Goal: Transaction & Acquisition: Purchase product/service

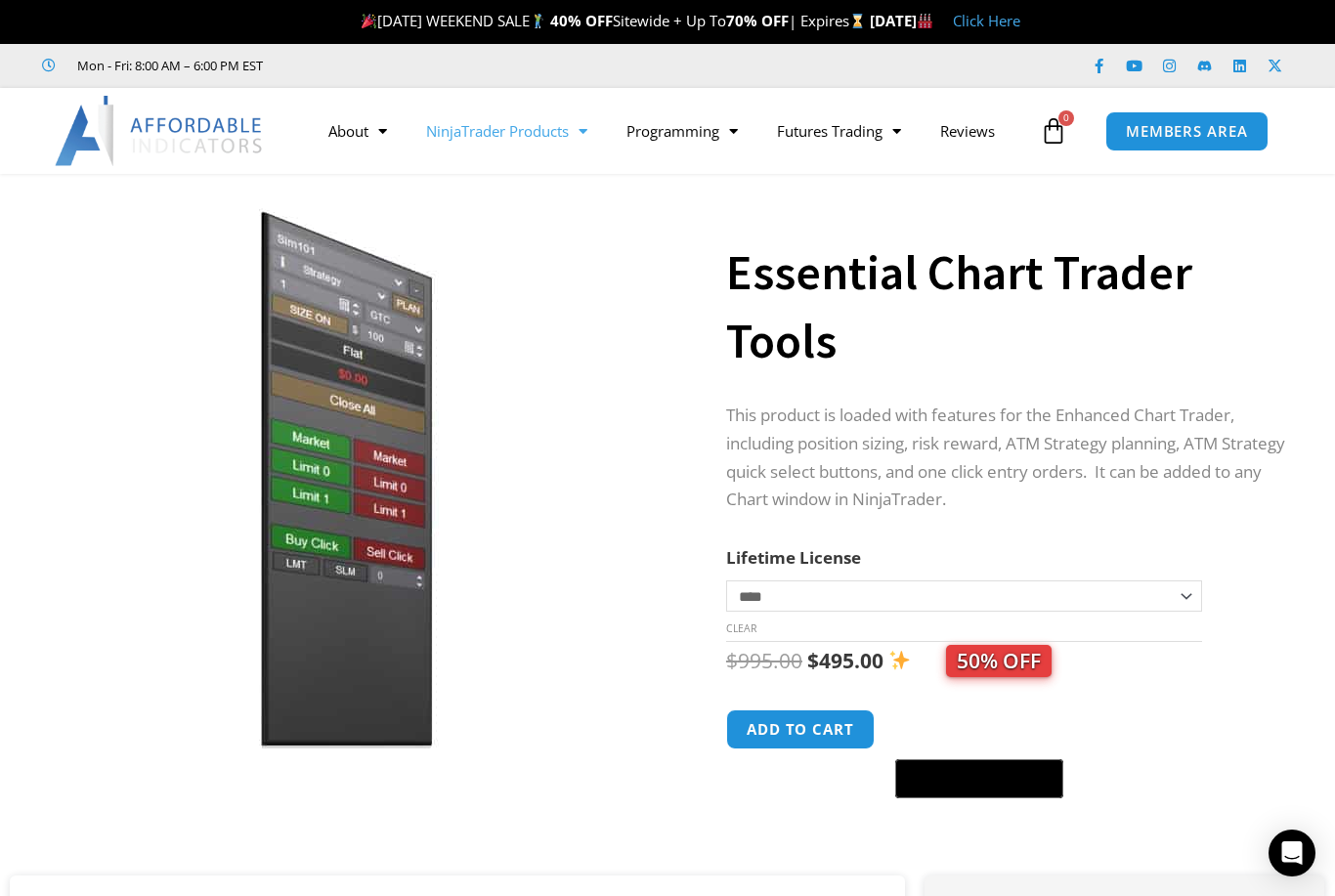
click at [519, 131] on link "NinjaTrader Products" at bounding box center [507, 132] width 200 height 45
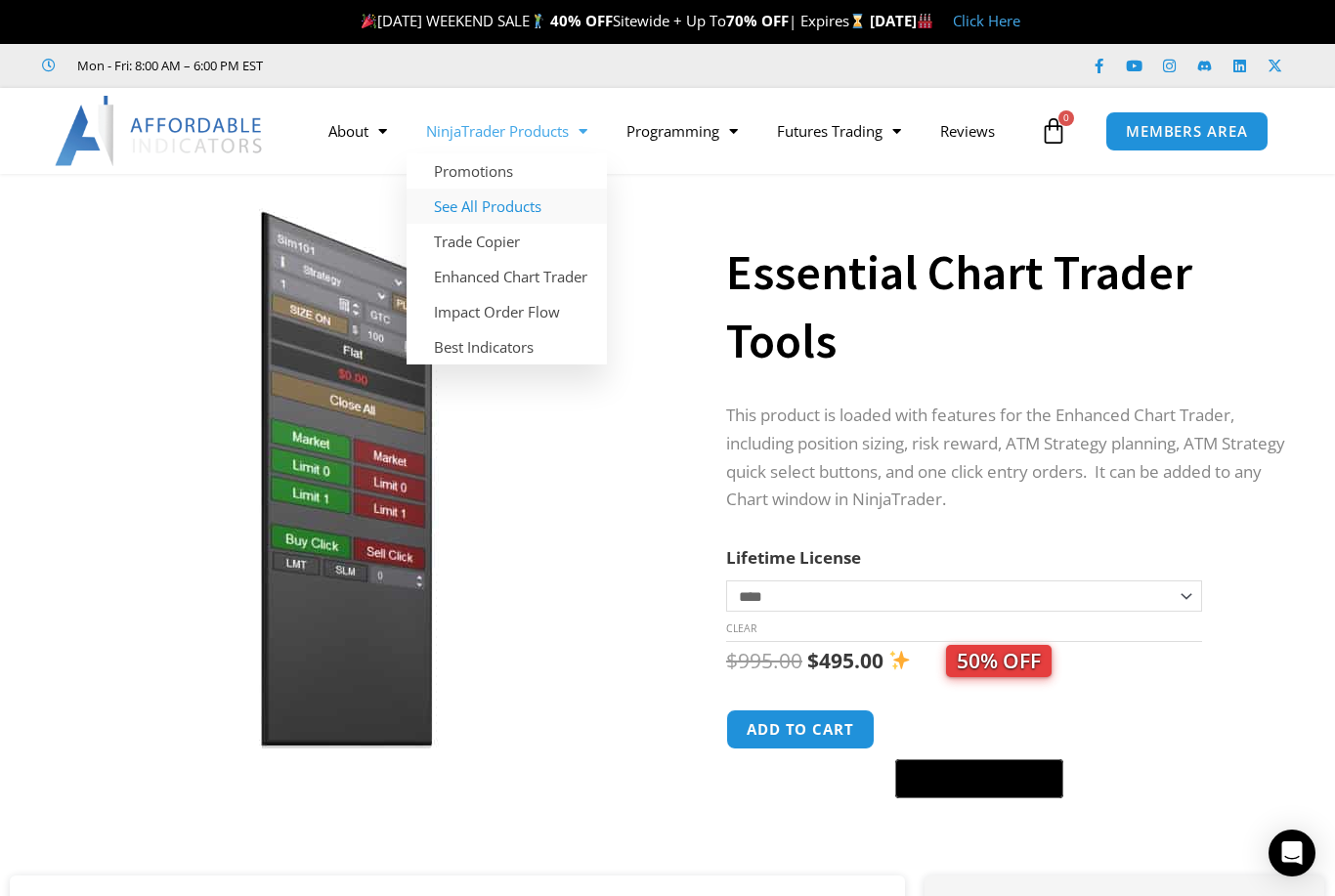
click at [523, 209] on link "See All Products" at bounding box center [507, 206] width 200 height 35
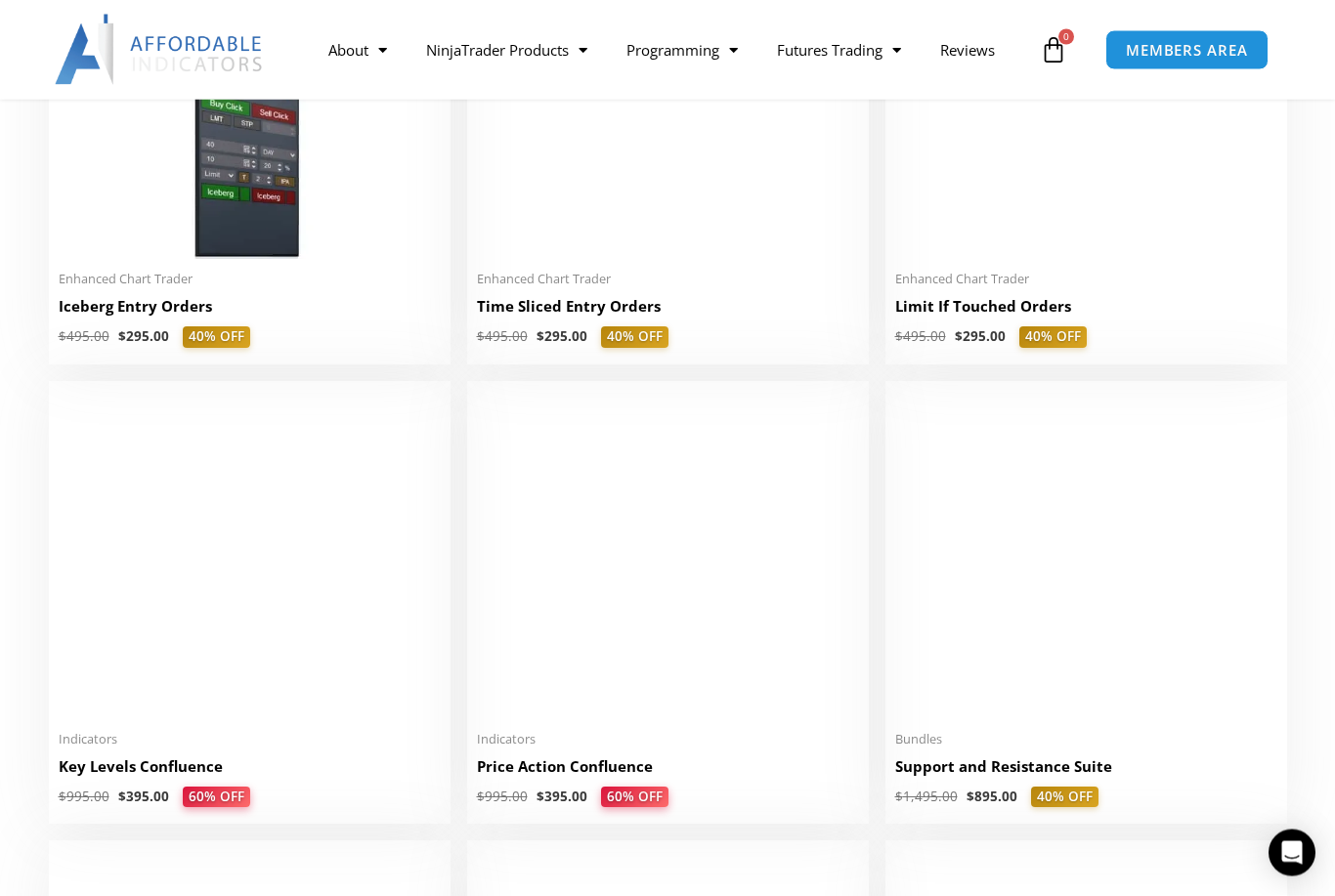
scroll to position [2449, 0]
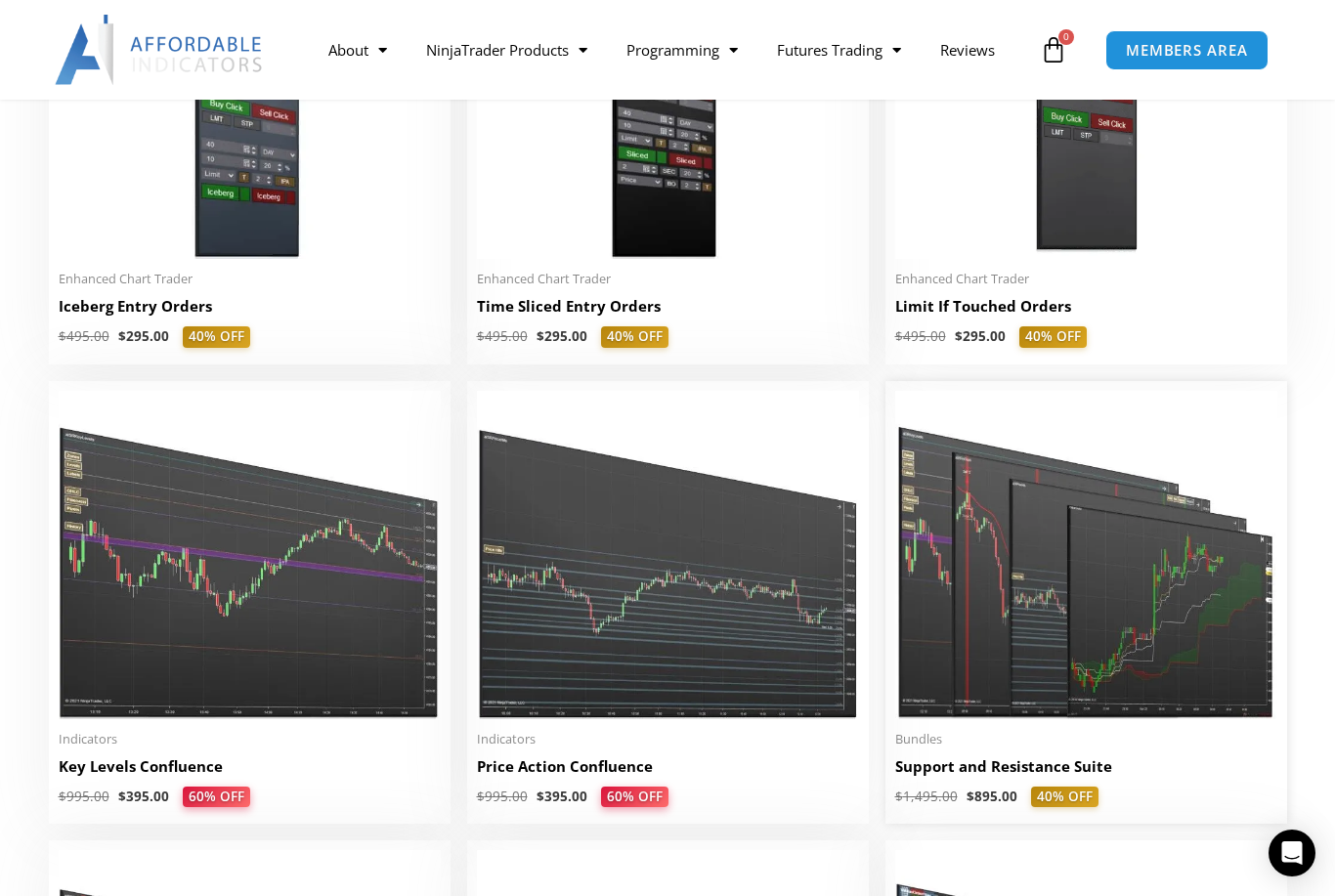
click at [1052, 651] on img at bounding box center [1086, 554] width 382 height 329
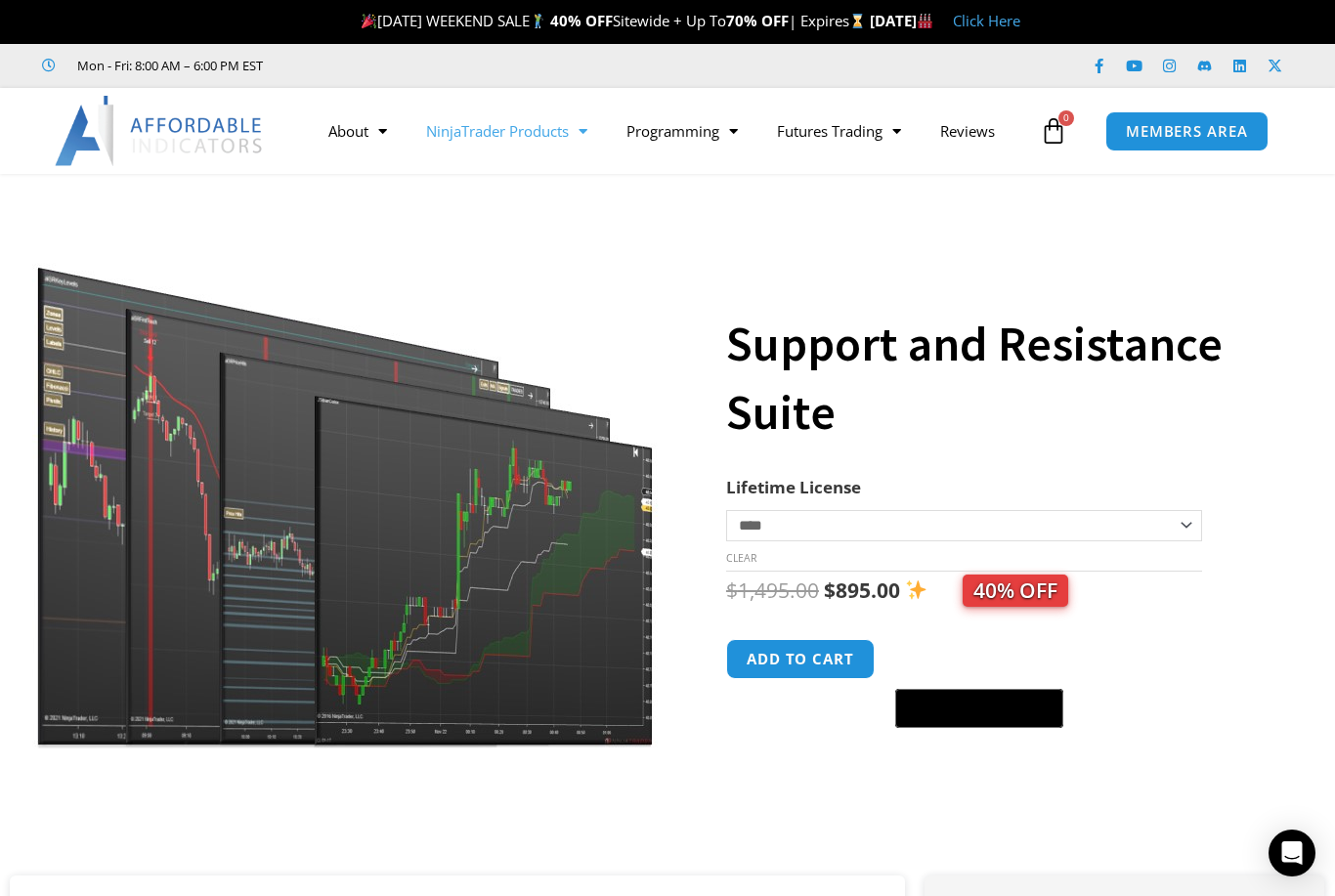
click at [503, 132] on link "NinjaTrader Products" at bounding box center [507, 132] width 200 height 45
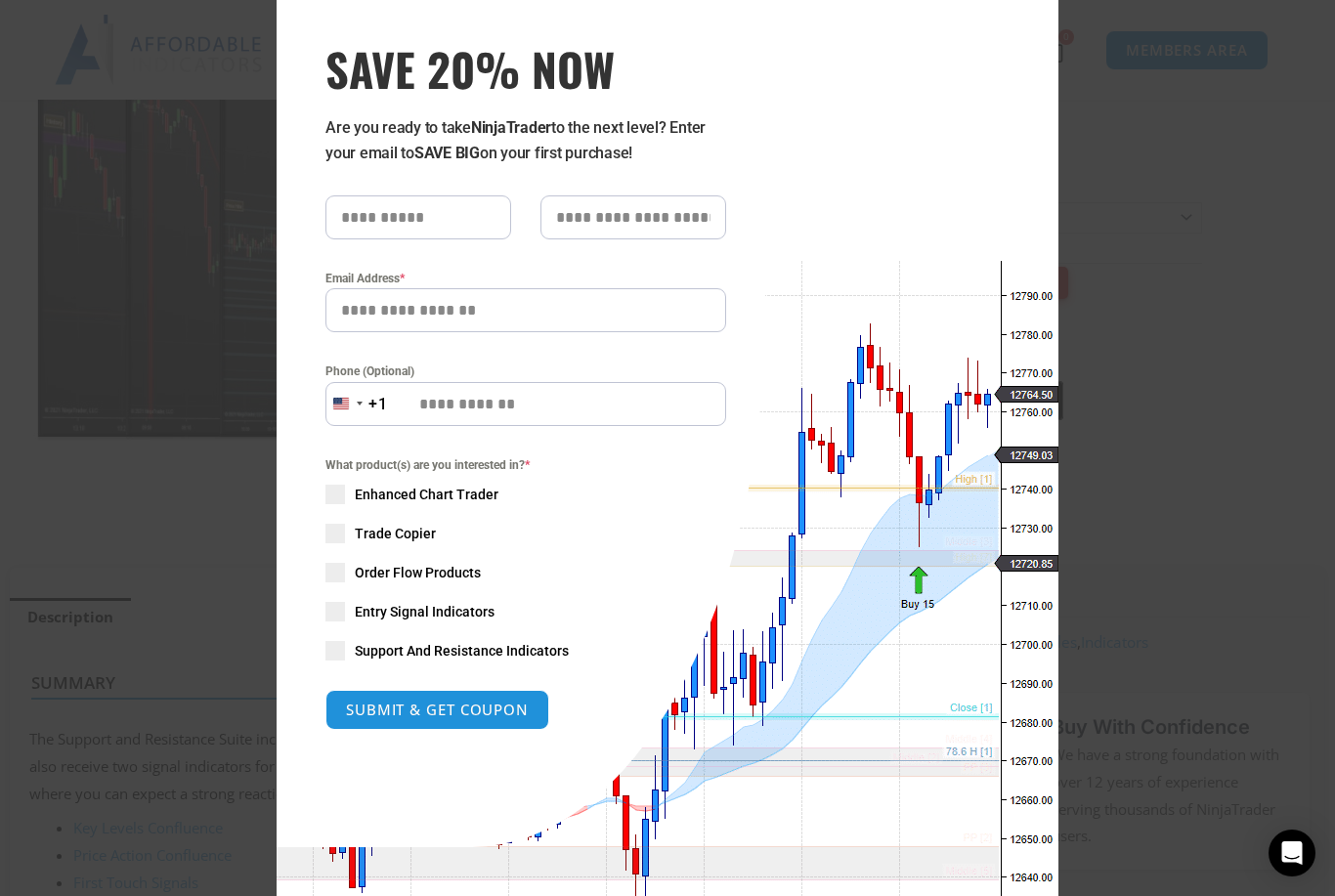
scroll to position [92, 0]
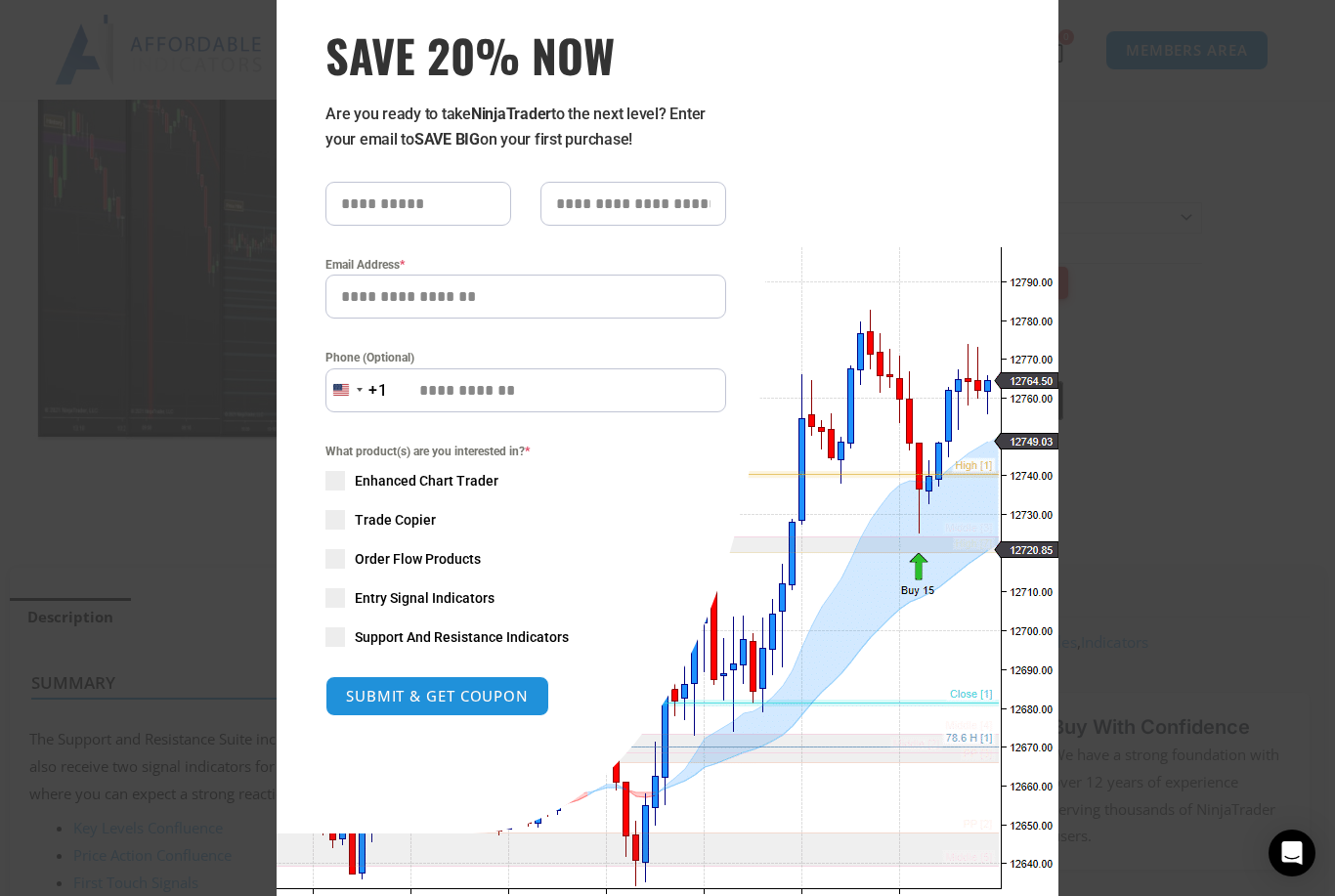
click at [123, 244] on div "Close this module SAVE 20% NOW Are you ready to take NinjaTrader to the next le…" at bounding box center [668, 448] width 1335 height 896
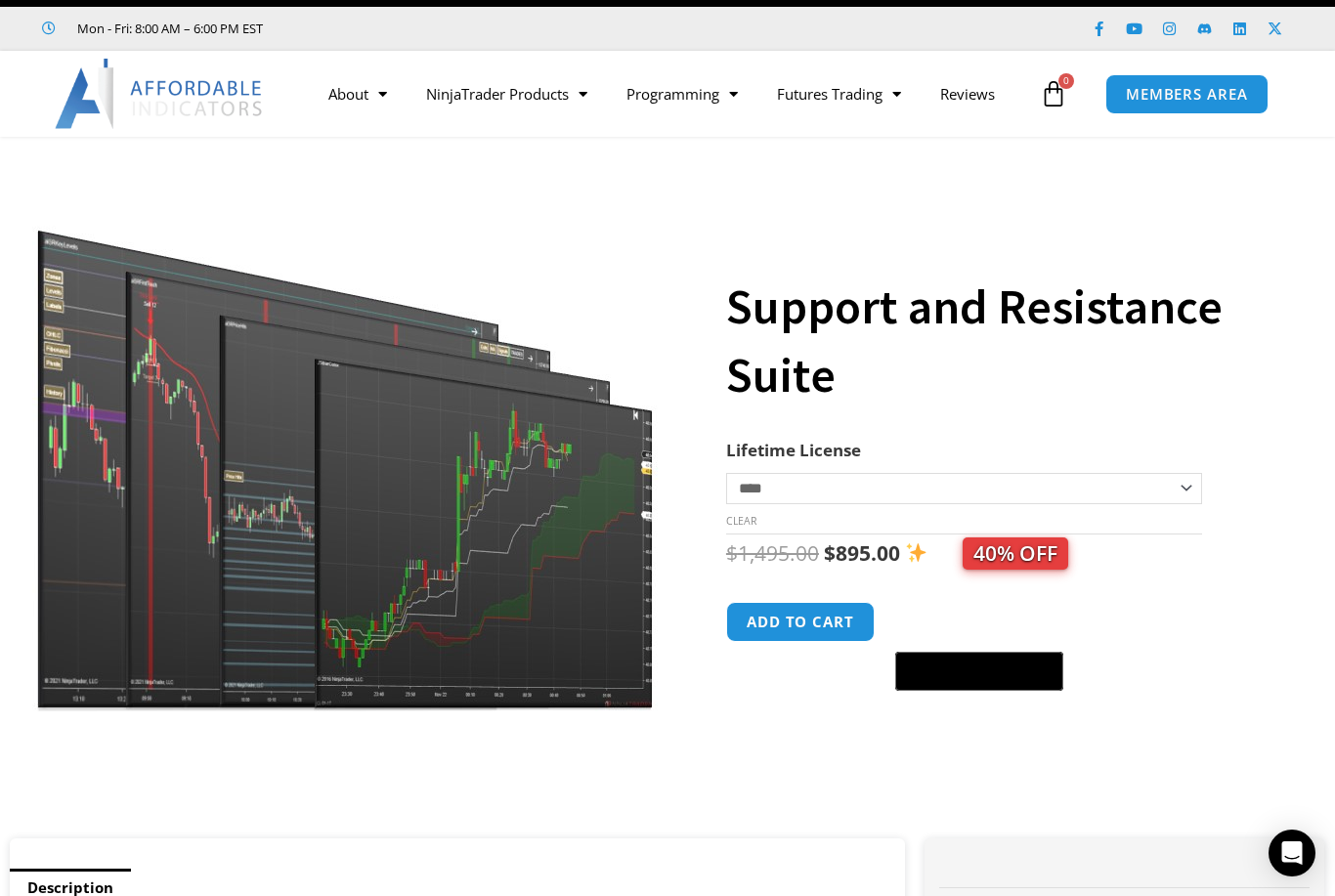
scroll to position [0, 0]
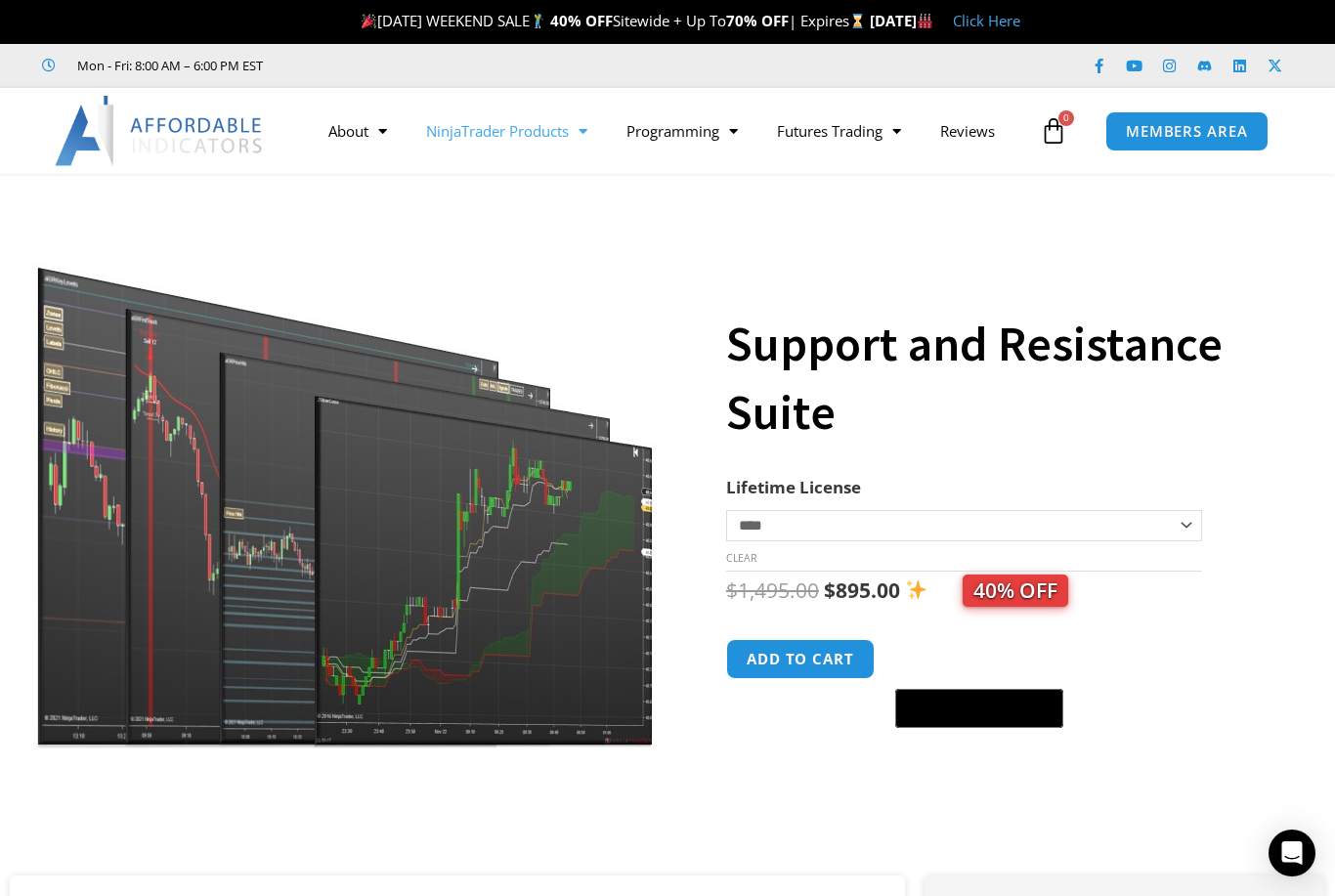
click at [506, 129] on link "NinjaTrader Products" at bounding box center [507, 132] width 200 height 45
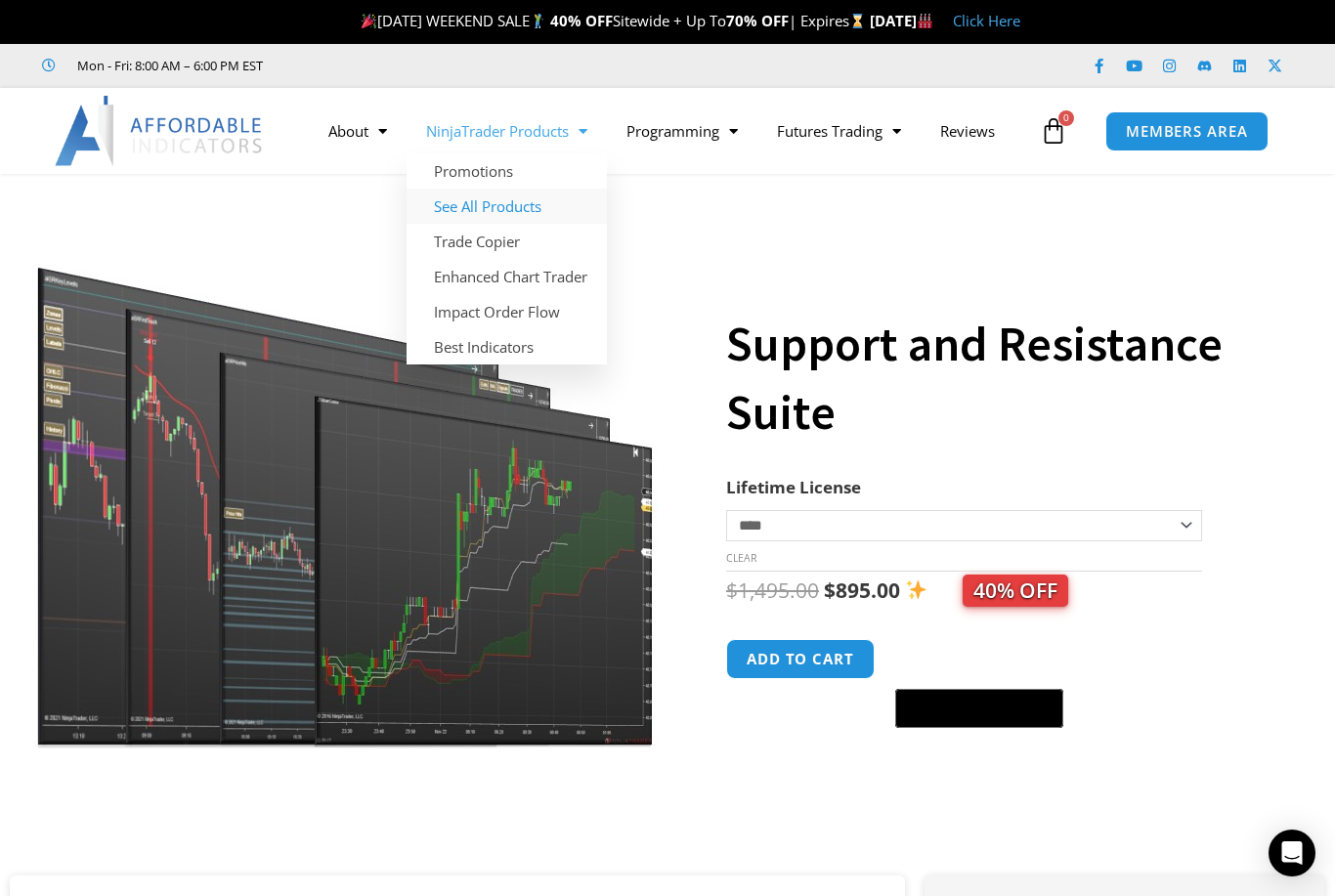
click at [525, 198] on link "See All Products" at bounding box center [507, 206] width 200 height 35
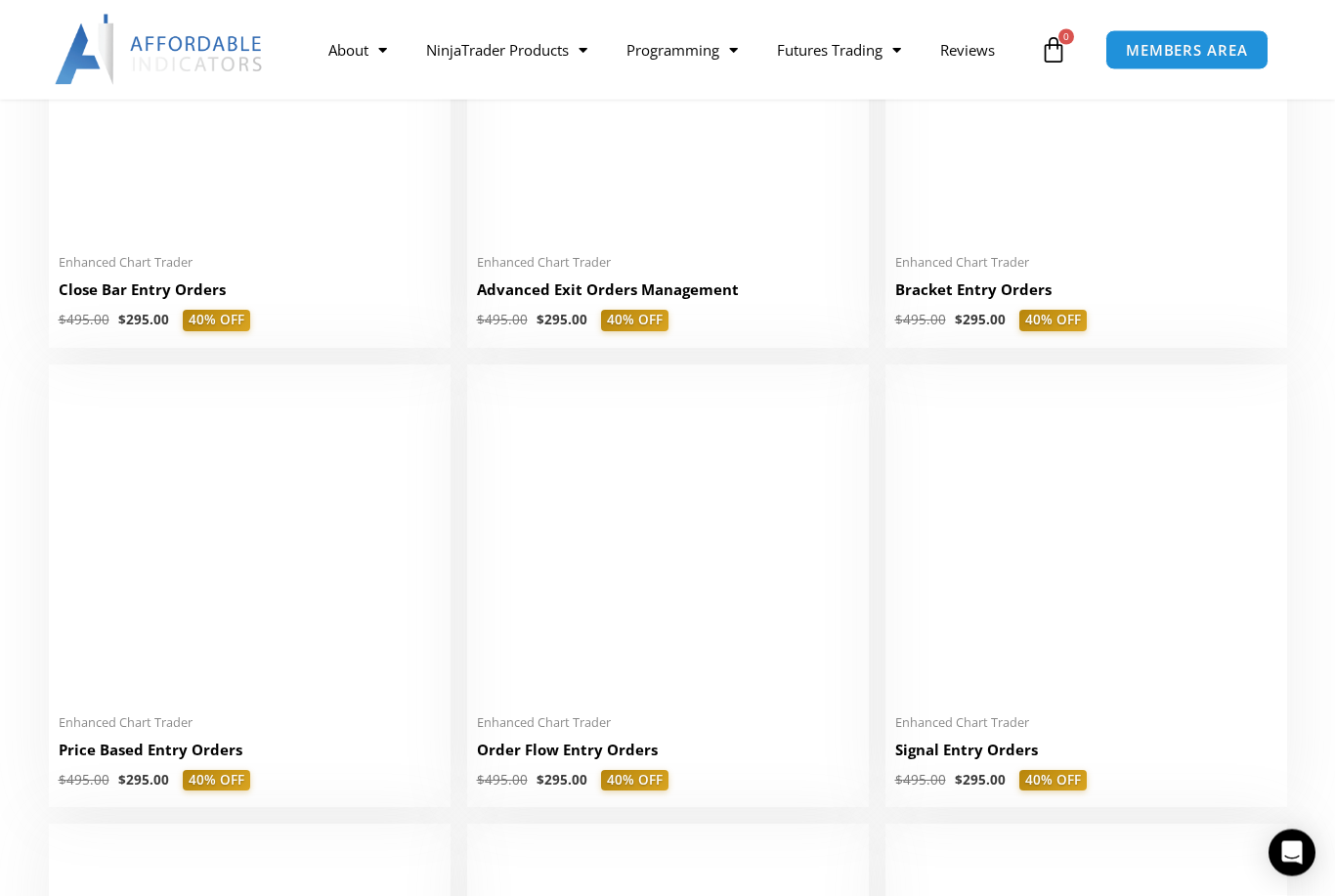
scroll to position [1545, 0]
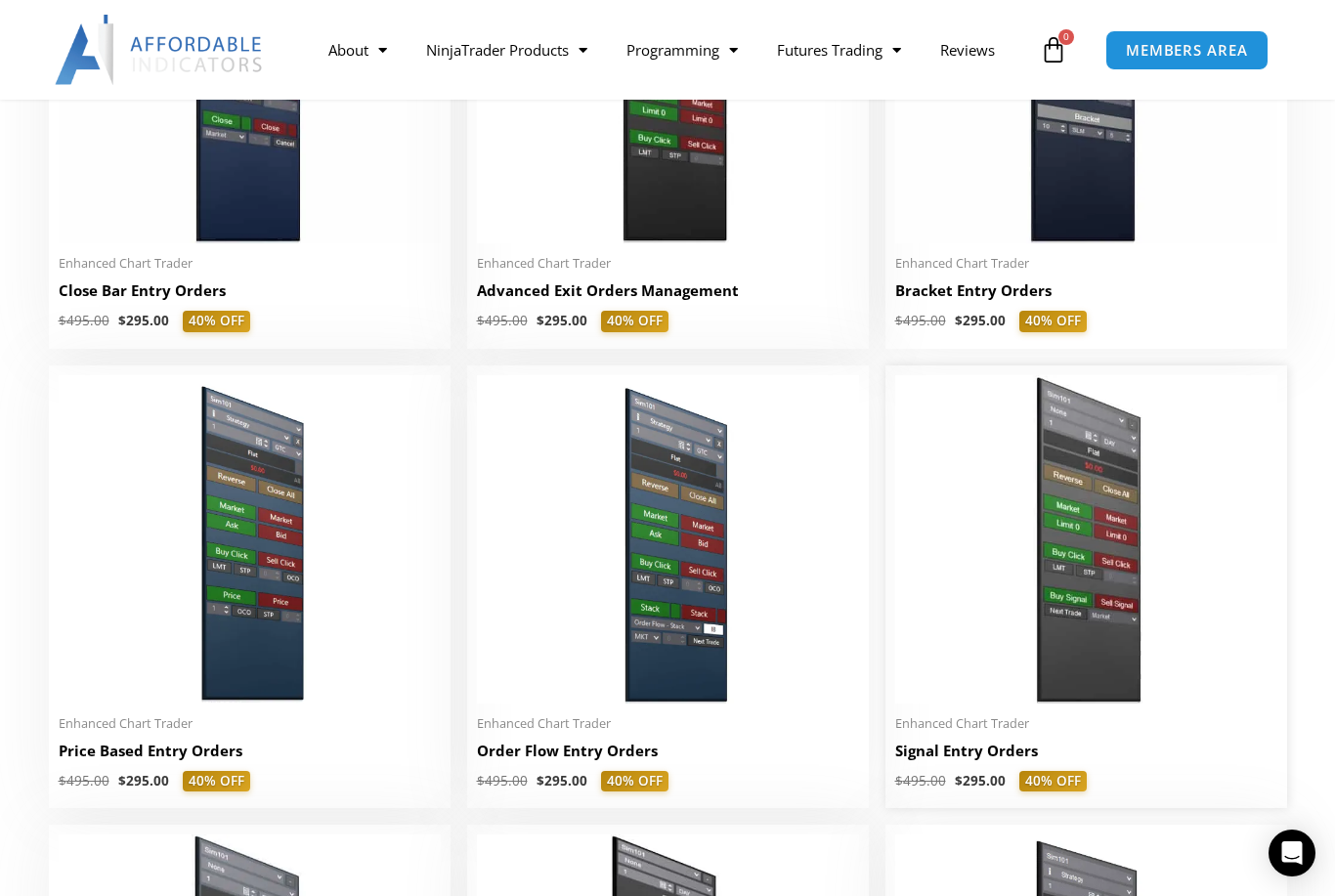
click at [1087, 658] on img at bounding box center [1086, 539] width 382 height 329
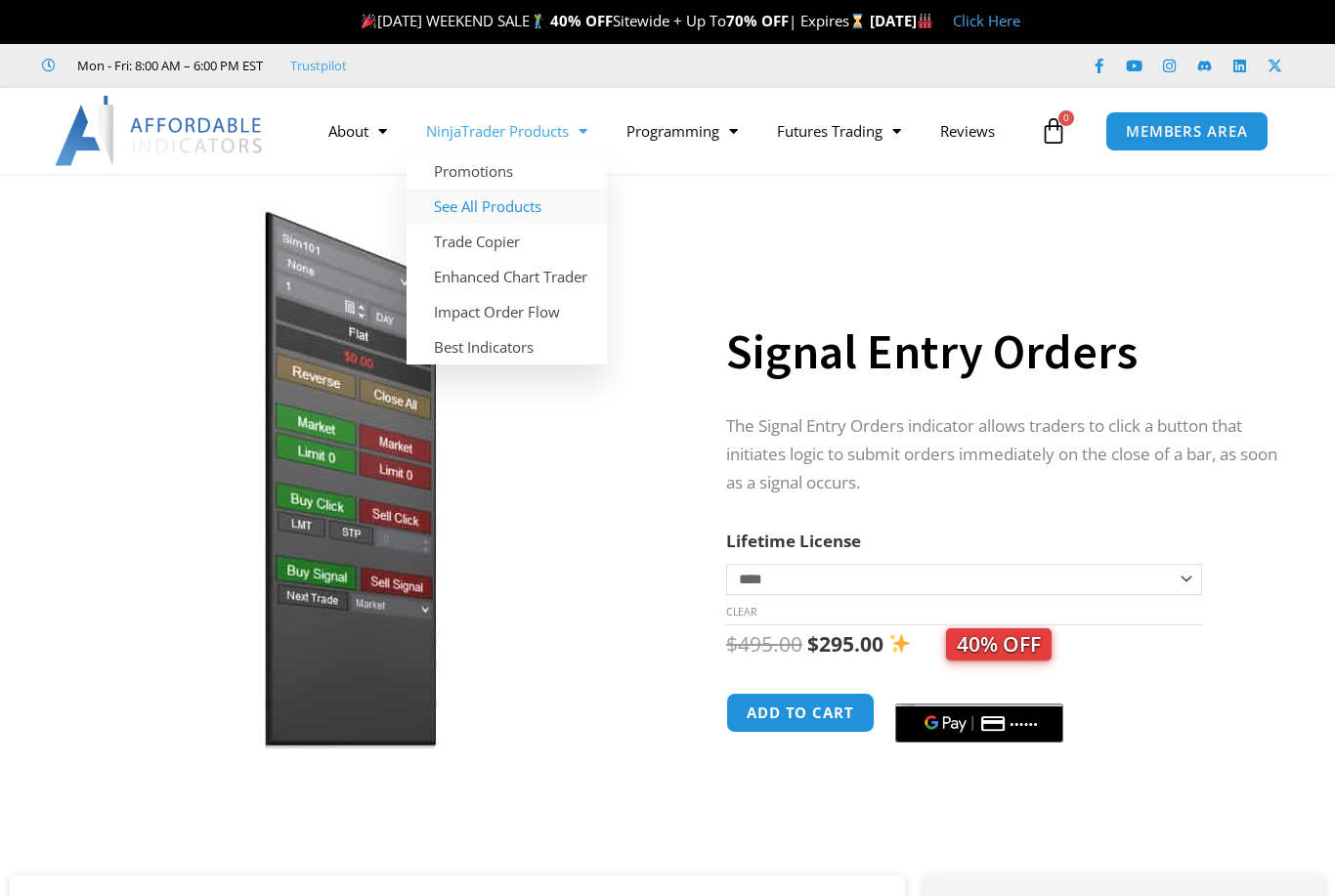
click at [510, 213] on link "See All Products" at bounding box center [507, 206] width 200 height 35
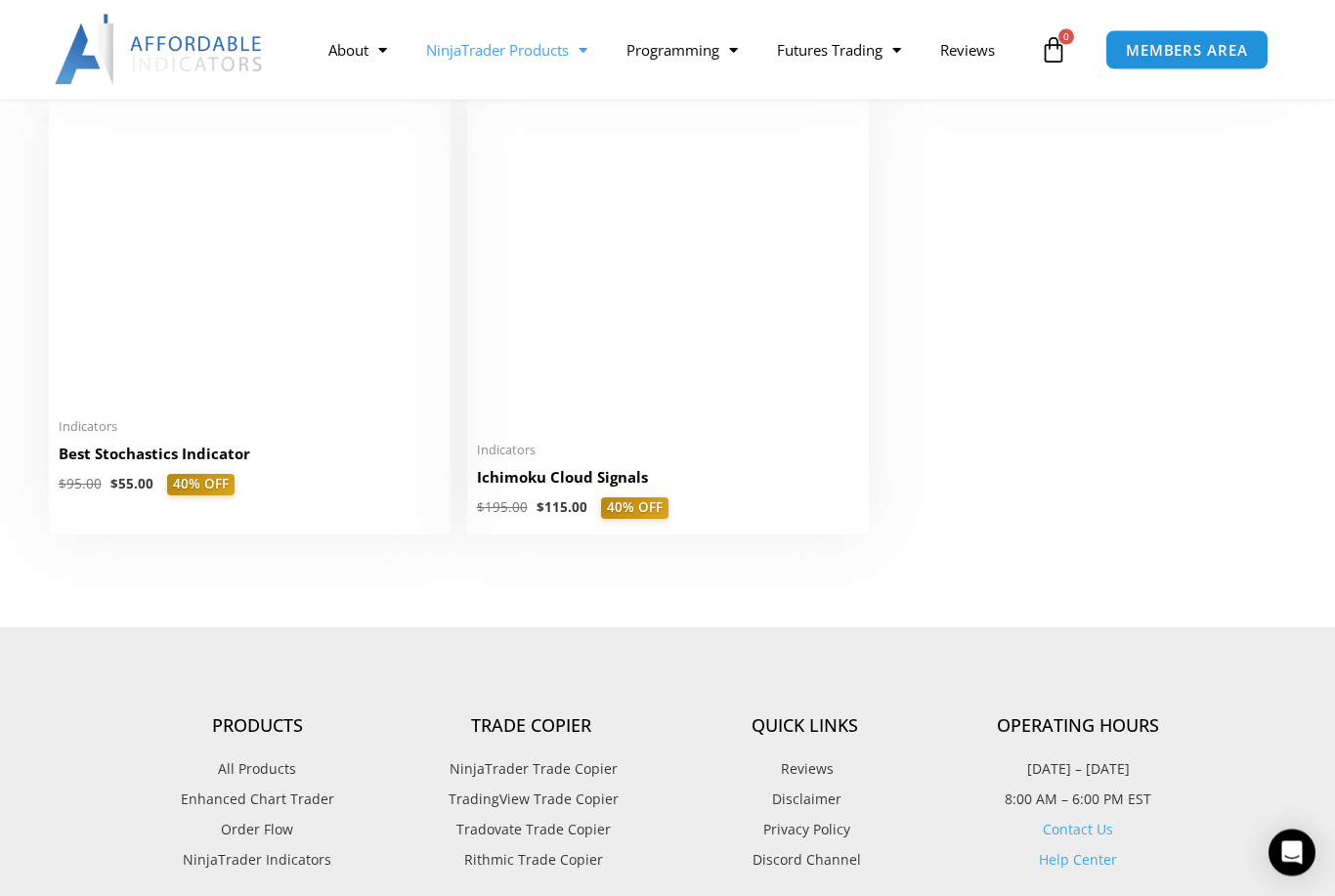
scroll to position [4577, 0]
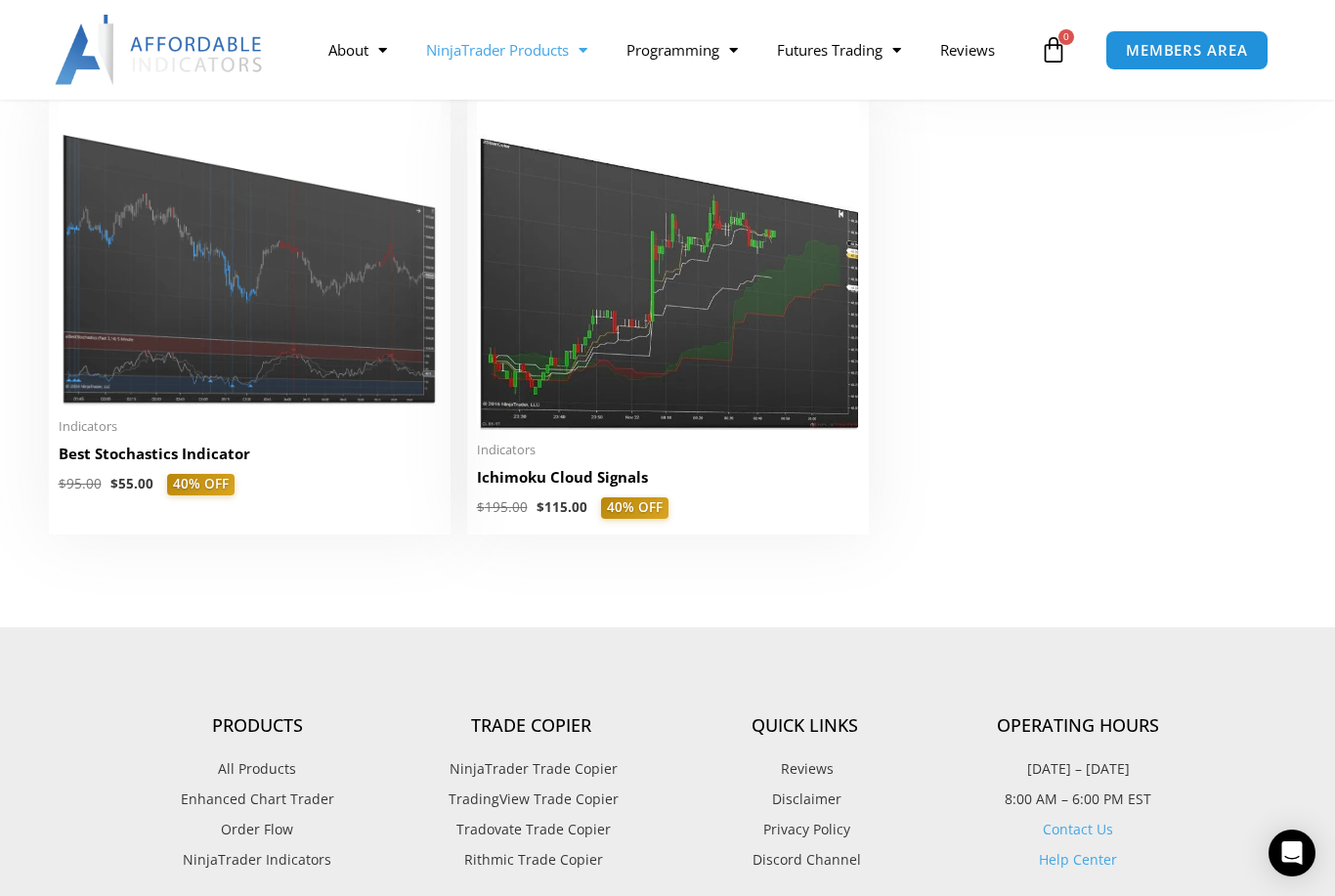
click at [549, 52] on link "NinjaTrader Products" at bounding box center [507, 50] width 200 height 45
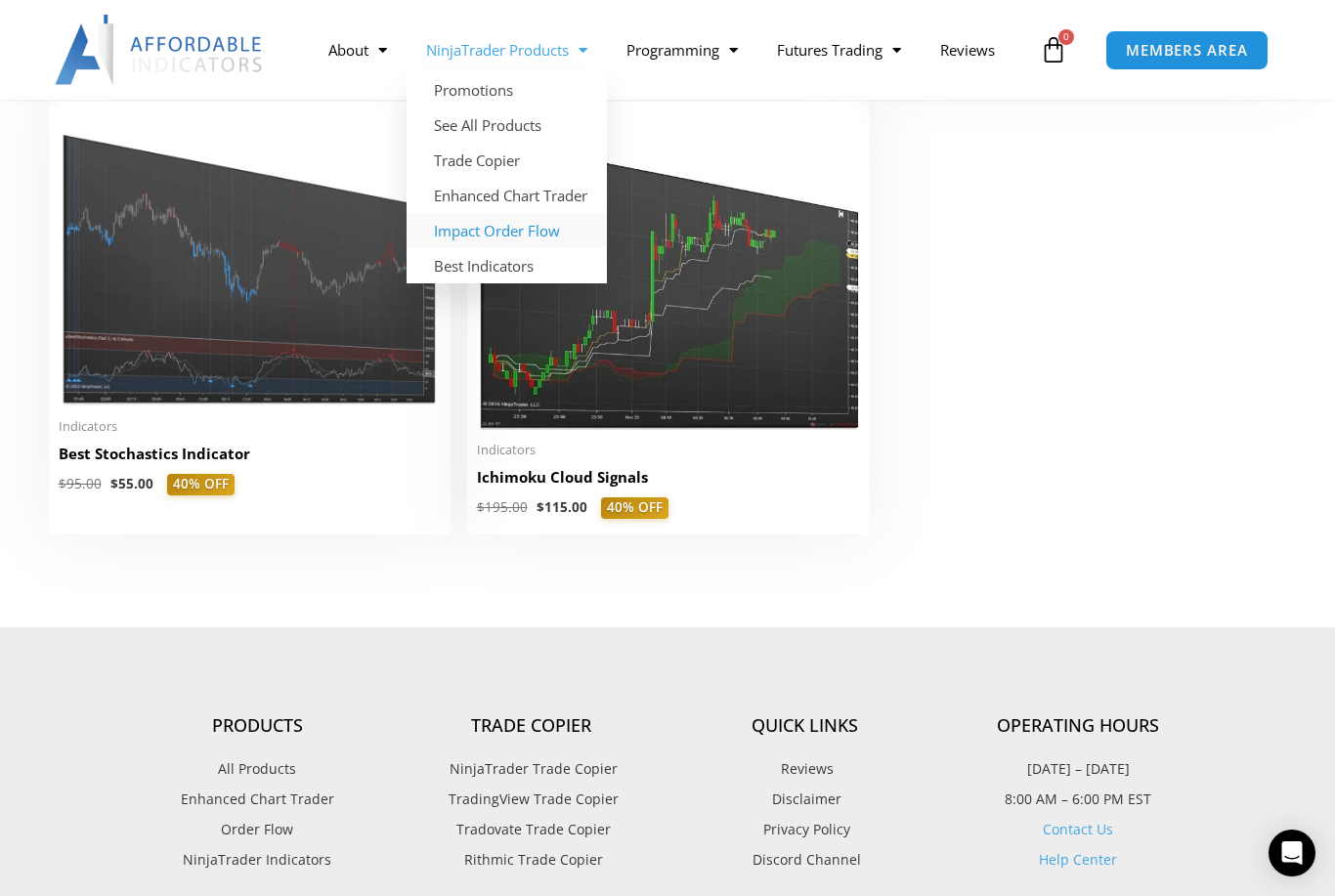
click at [498, 236] on link "Impact Order Flow" at bounding box center [507, 231] width 200 height 35
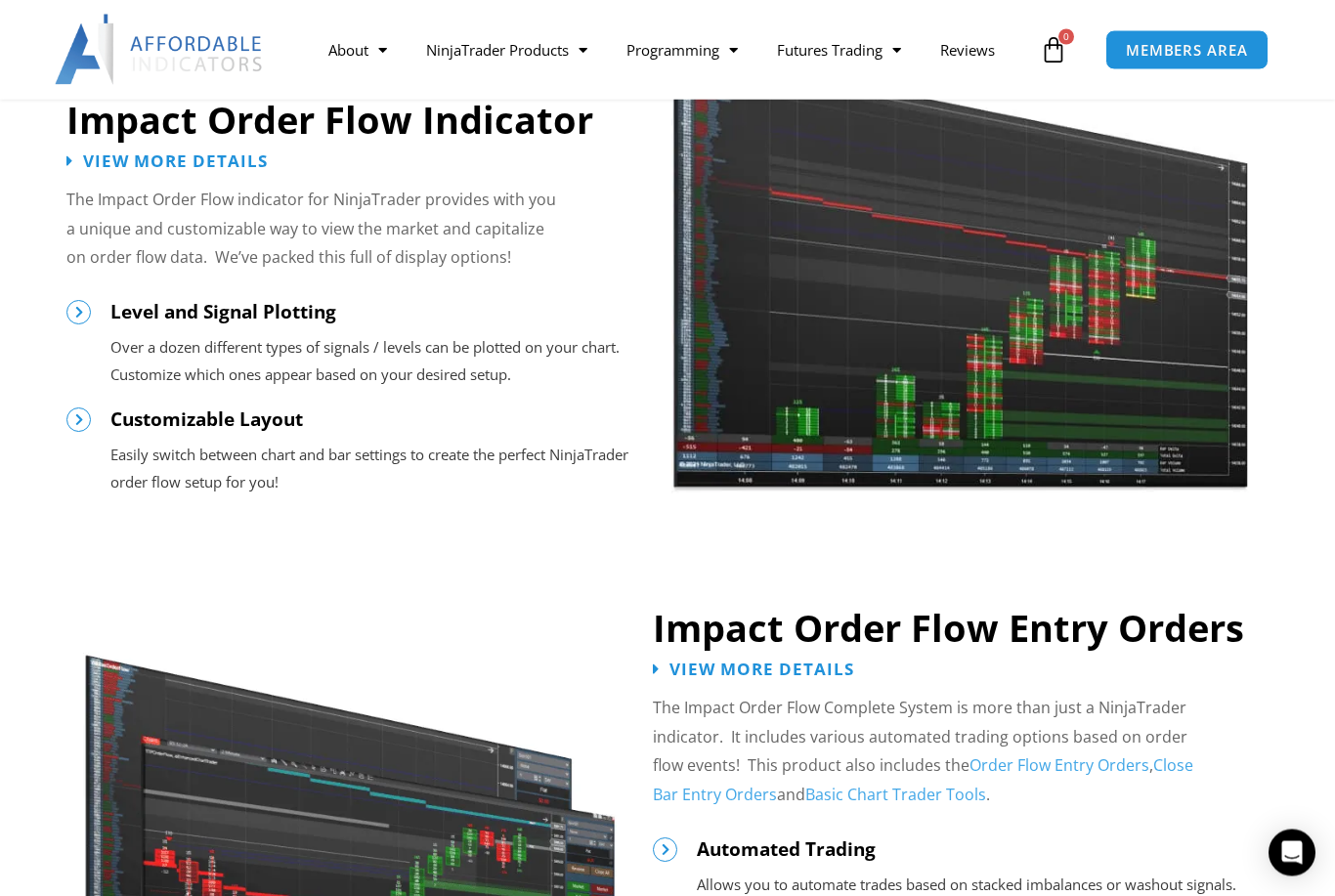
scroll to position [1663, 0]
click at [1060, 50] on icon at bounding box center [1053, 50] width 27 height 27
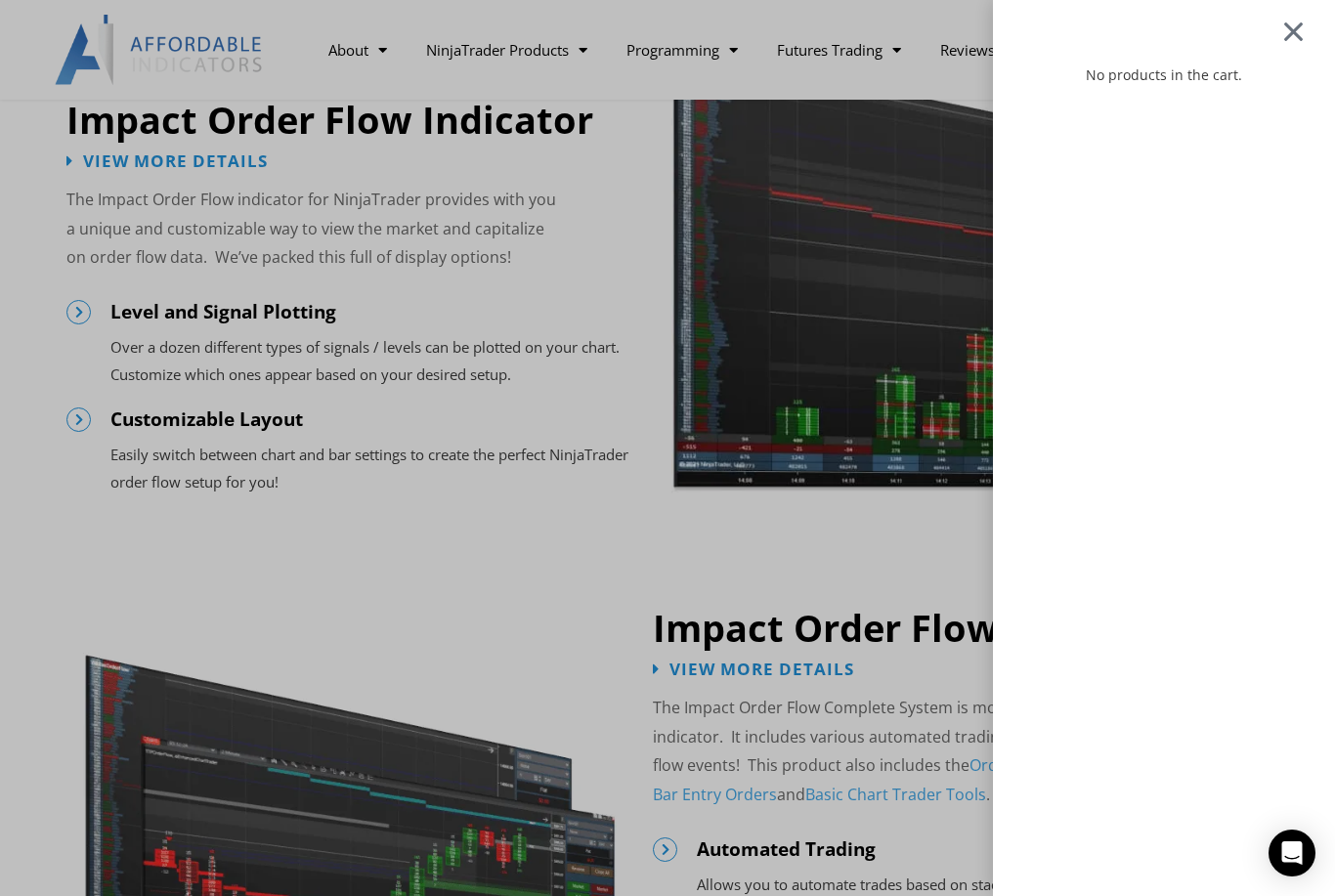
click at [1302, 38] on div at bounding box center [1293, 31] width 25 height 24
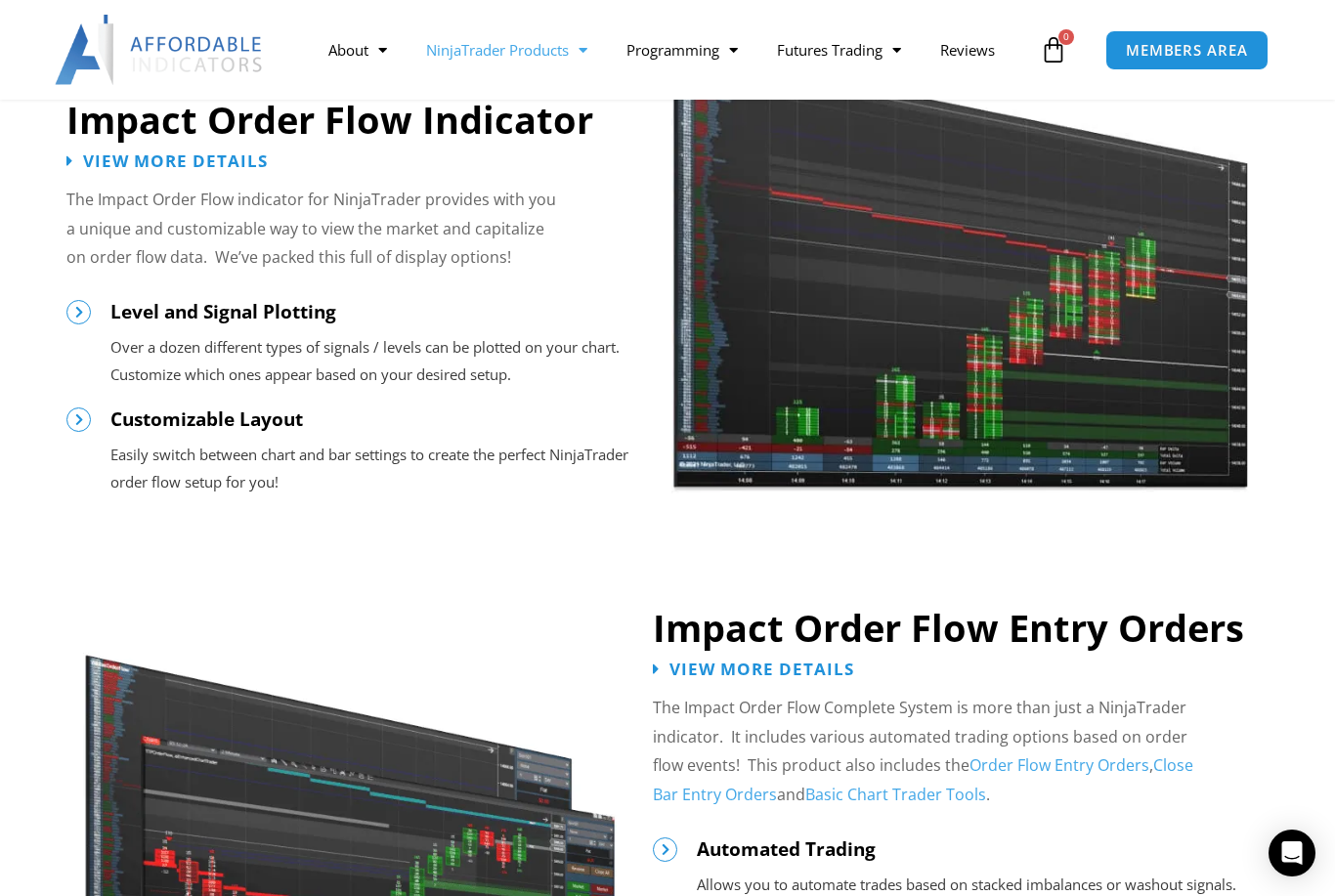
click at [540, 53] on link "NinjaTrader Products" at bounding box center [507, 50] width 200 height 45
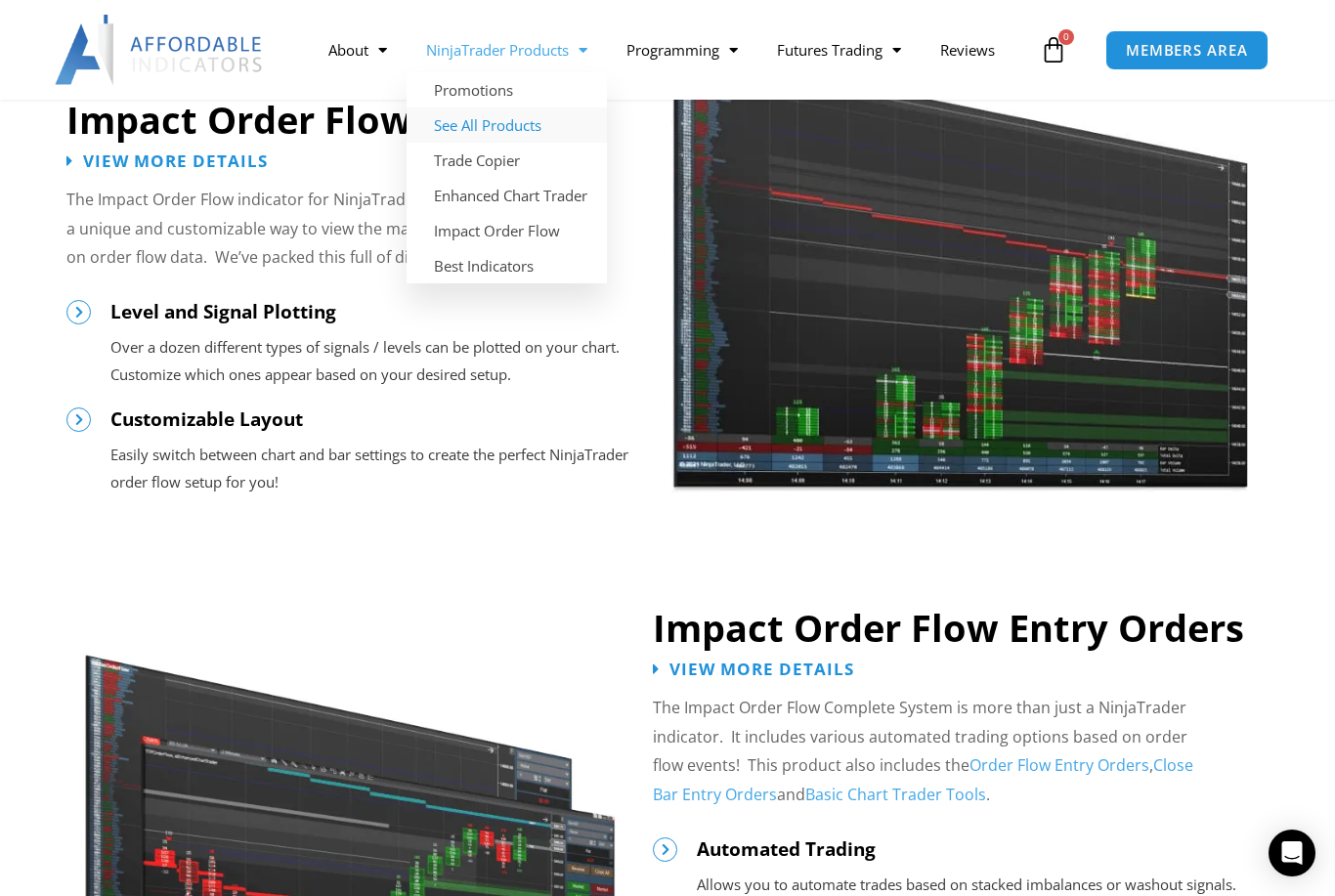
click at [513, 122] on link "See All Products" at bounding box center [507, 126] width 200 height 35
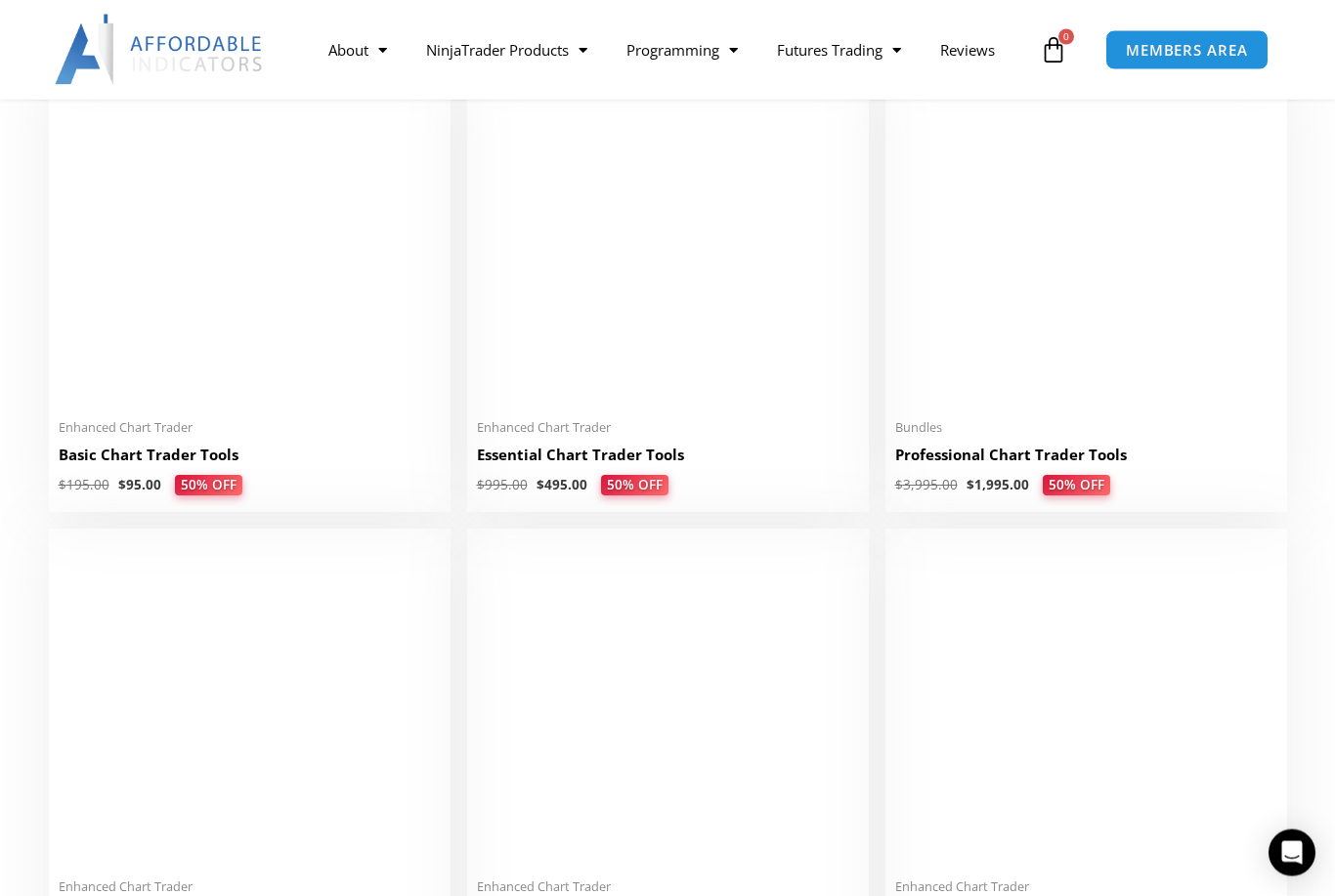
scroll to position [922, 0]
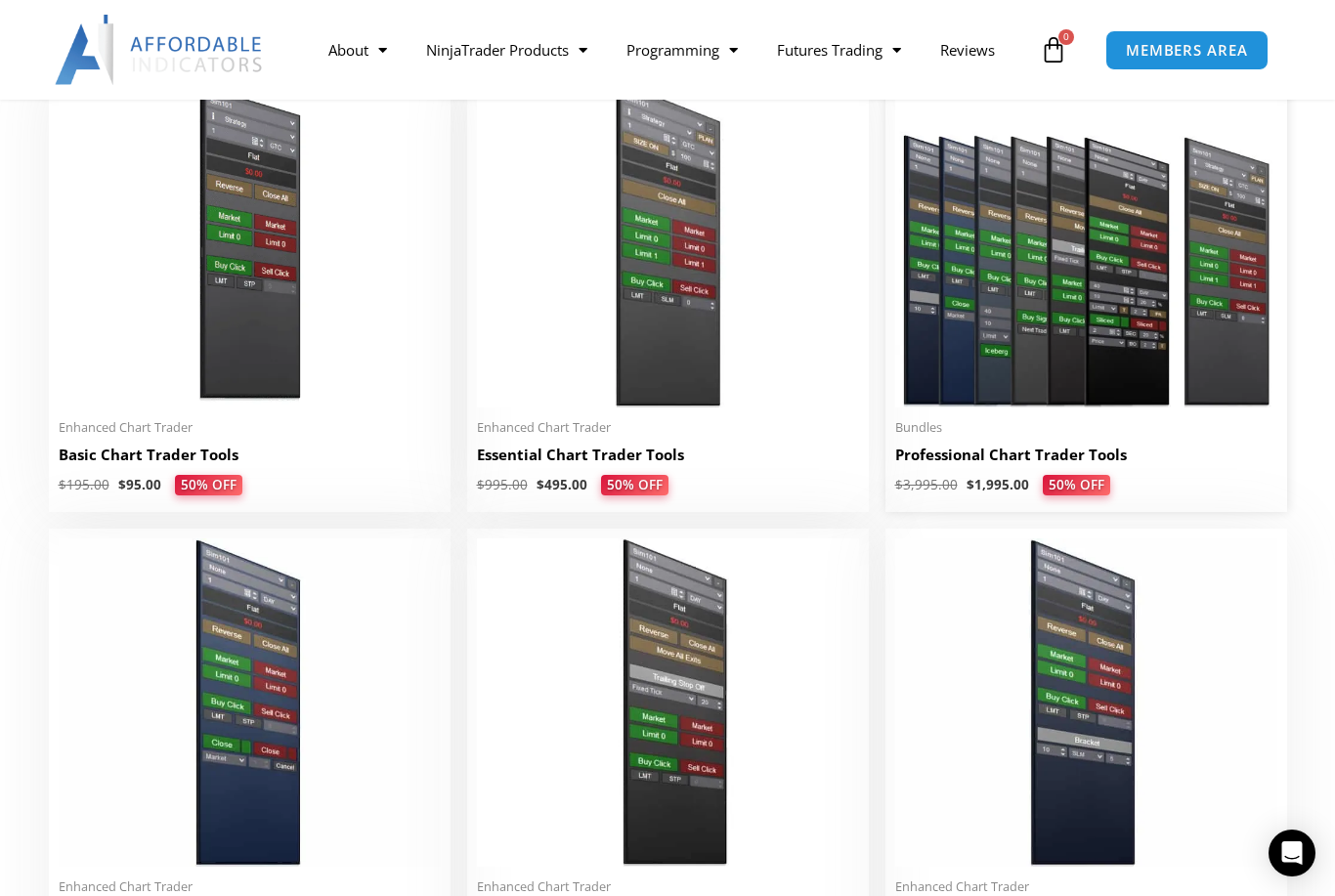
click at [963, 459] on h2 "Professional Chart Trader Tools" at bounding box center [1086, 454] width 382 height 21
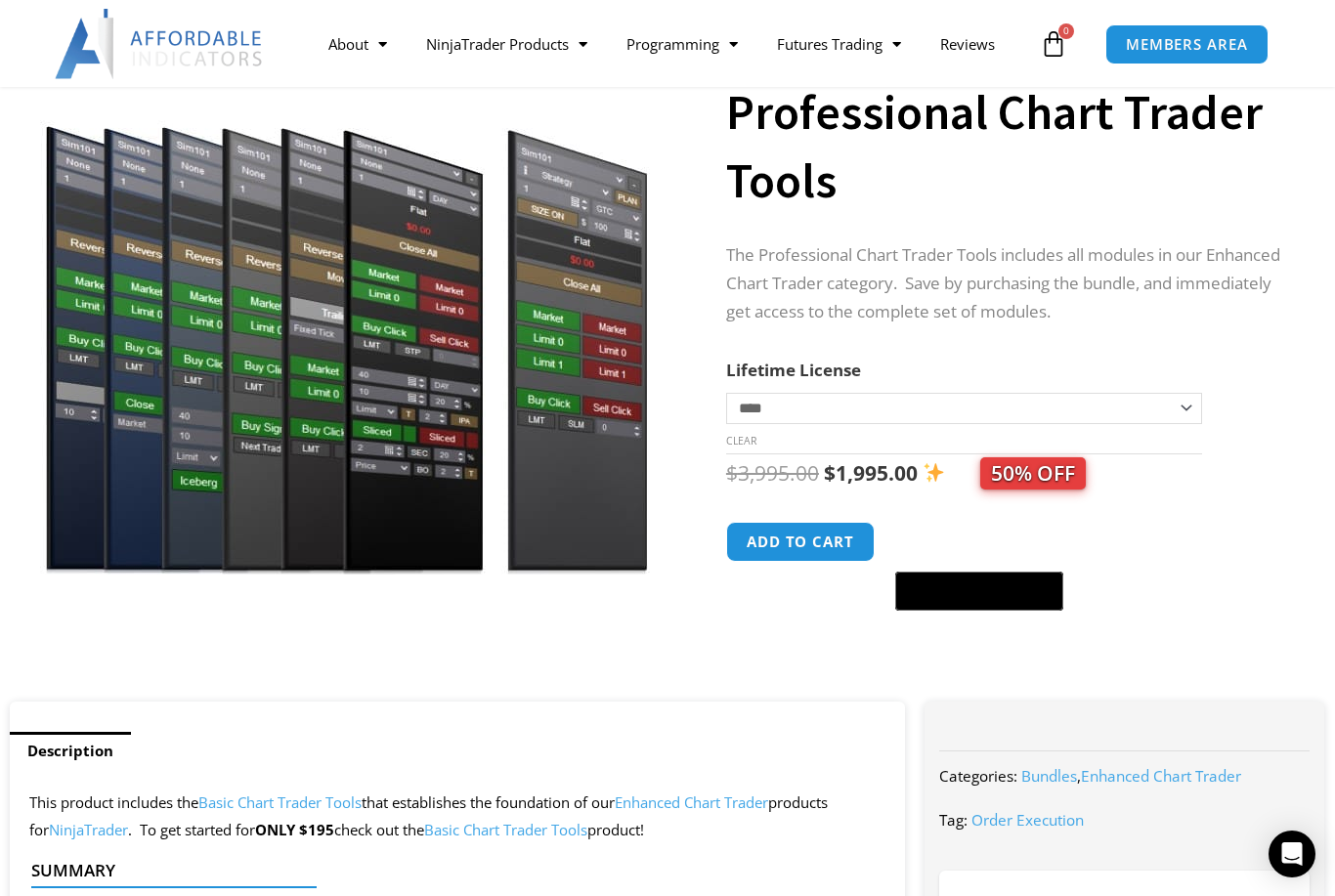
scroll to position [170, 0]
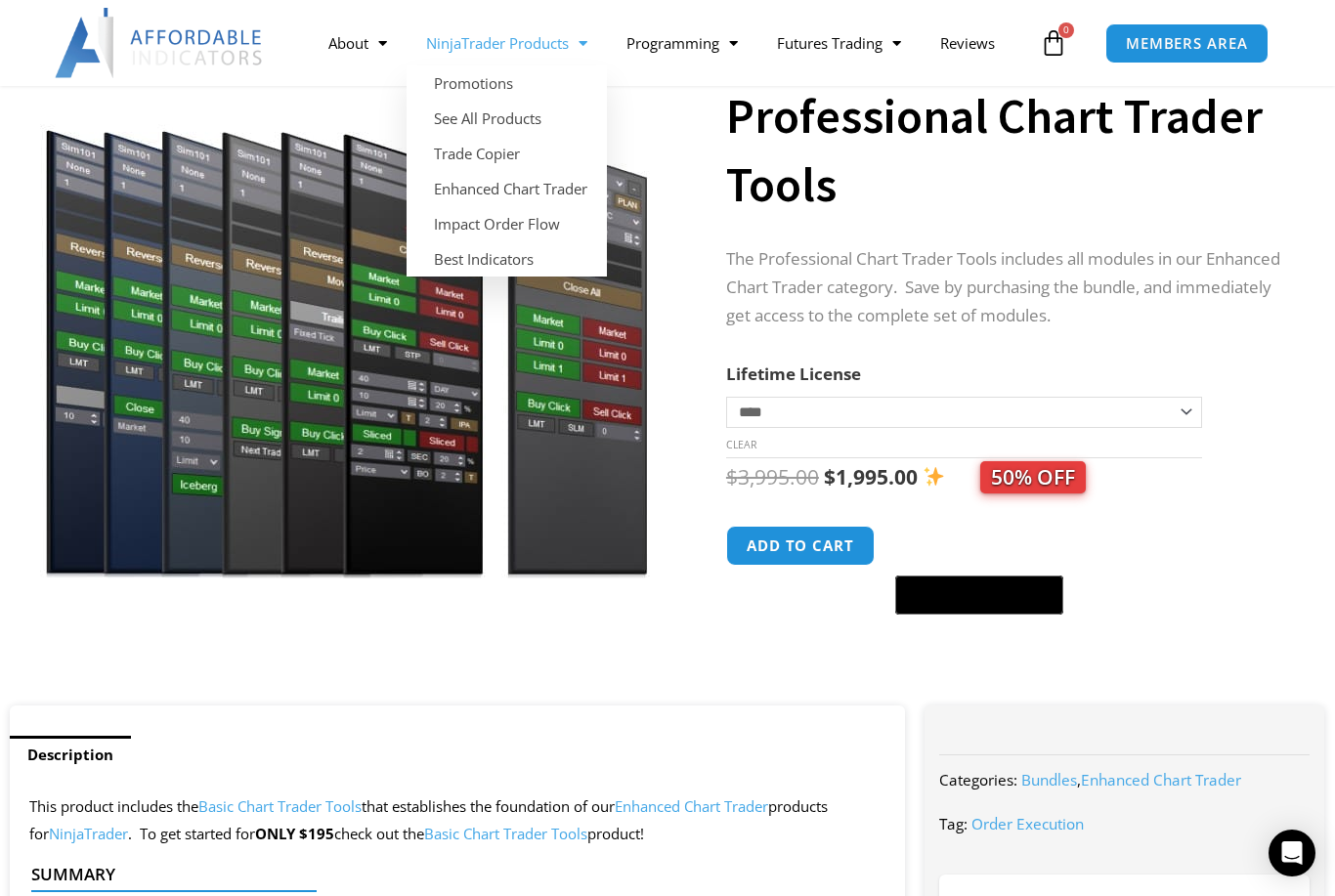
click at [491, 41] on link "NinjaTrader Products" at bounding box center [507, 43] width 200 height 45
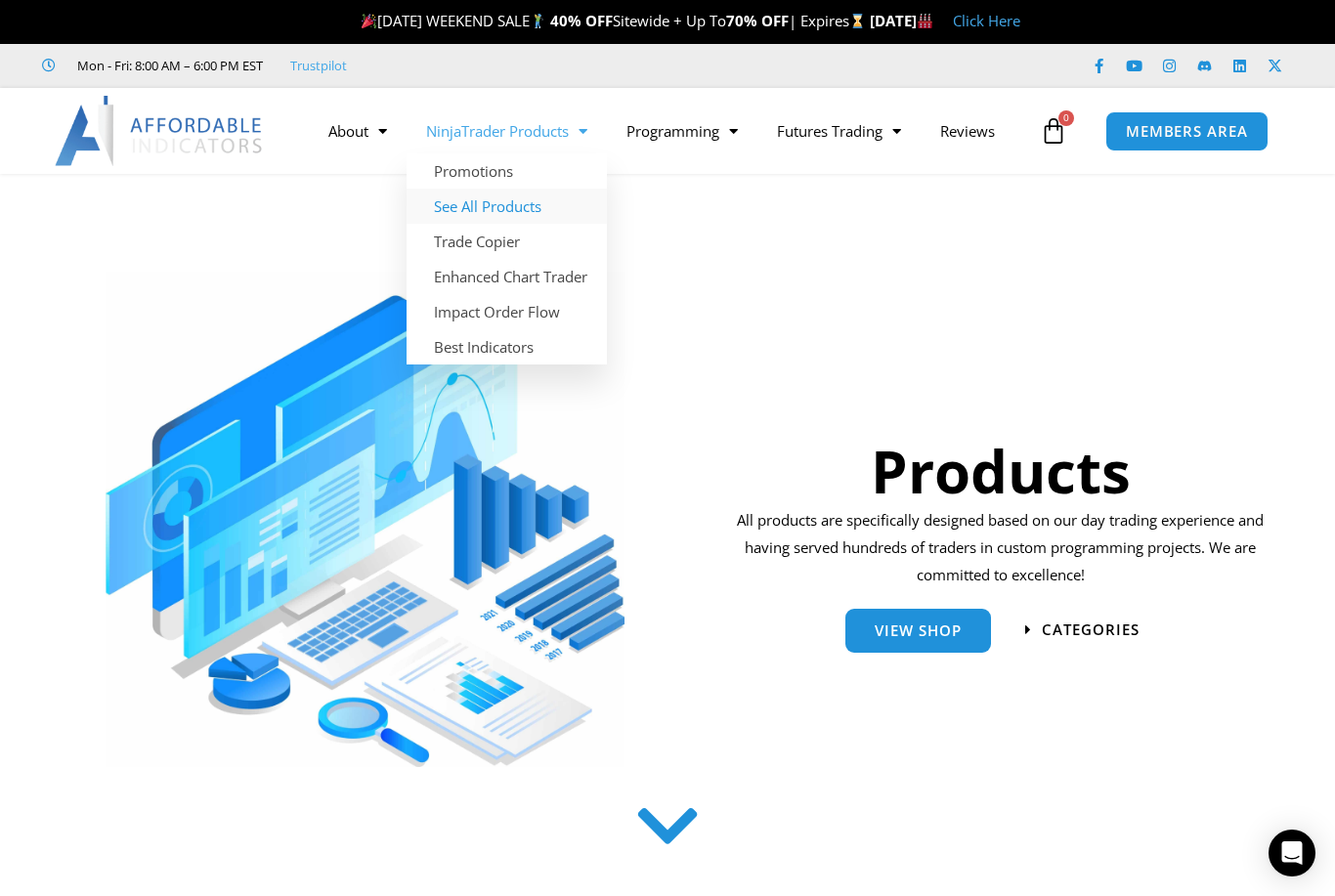
click at [491, 208] on link "See All Products" at bounding box center [507, 206] width 200 height 35
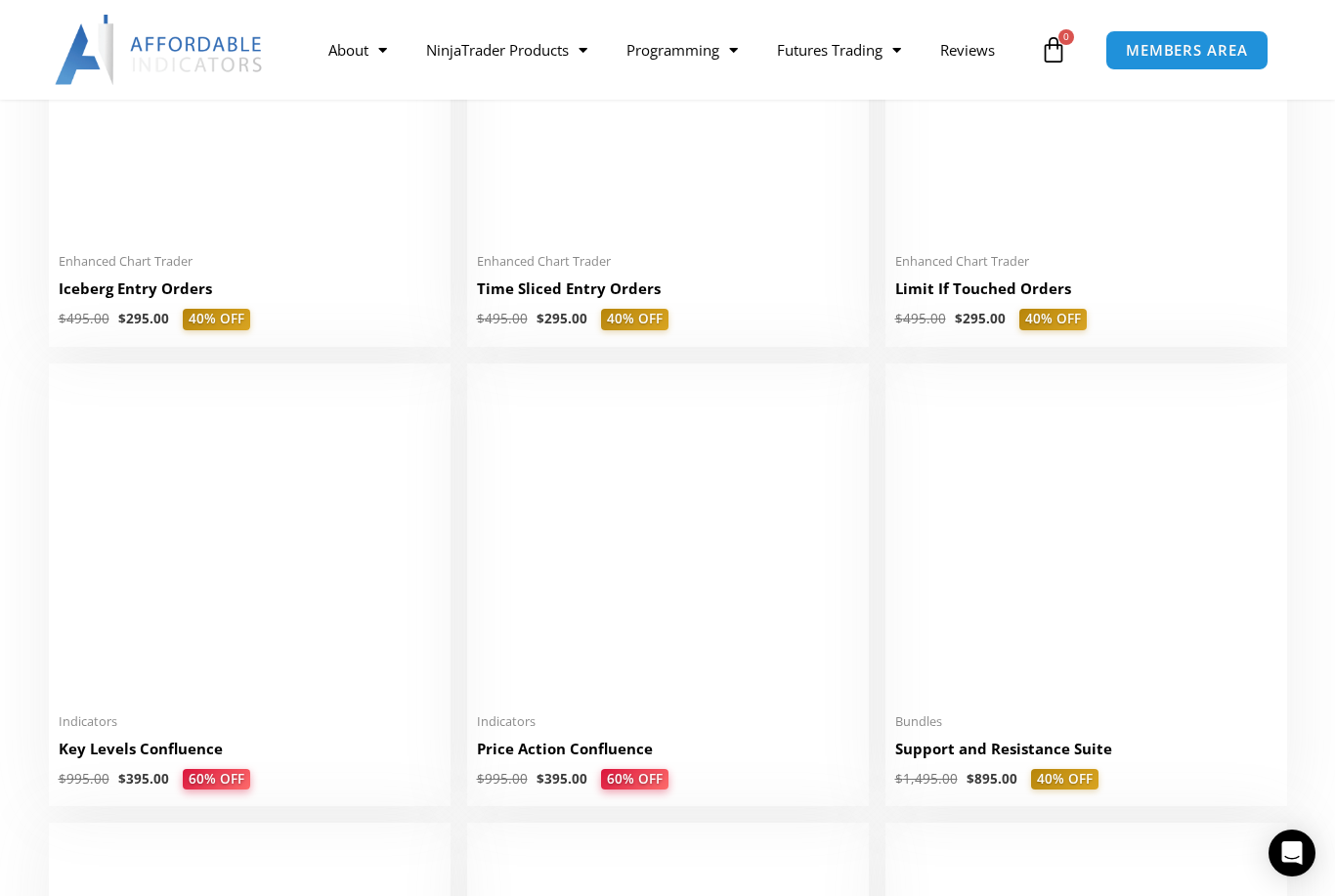
scroll to position [2468, 0]
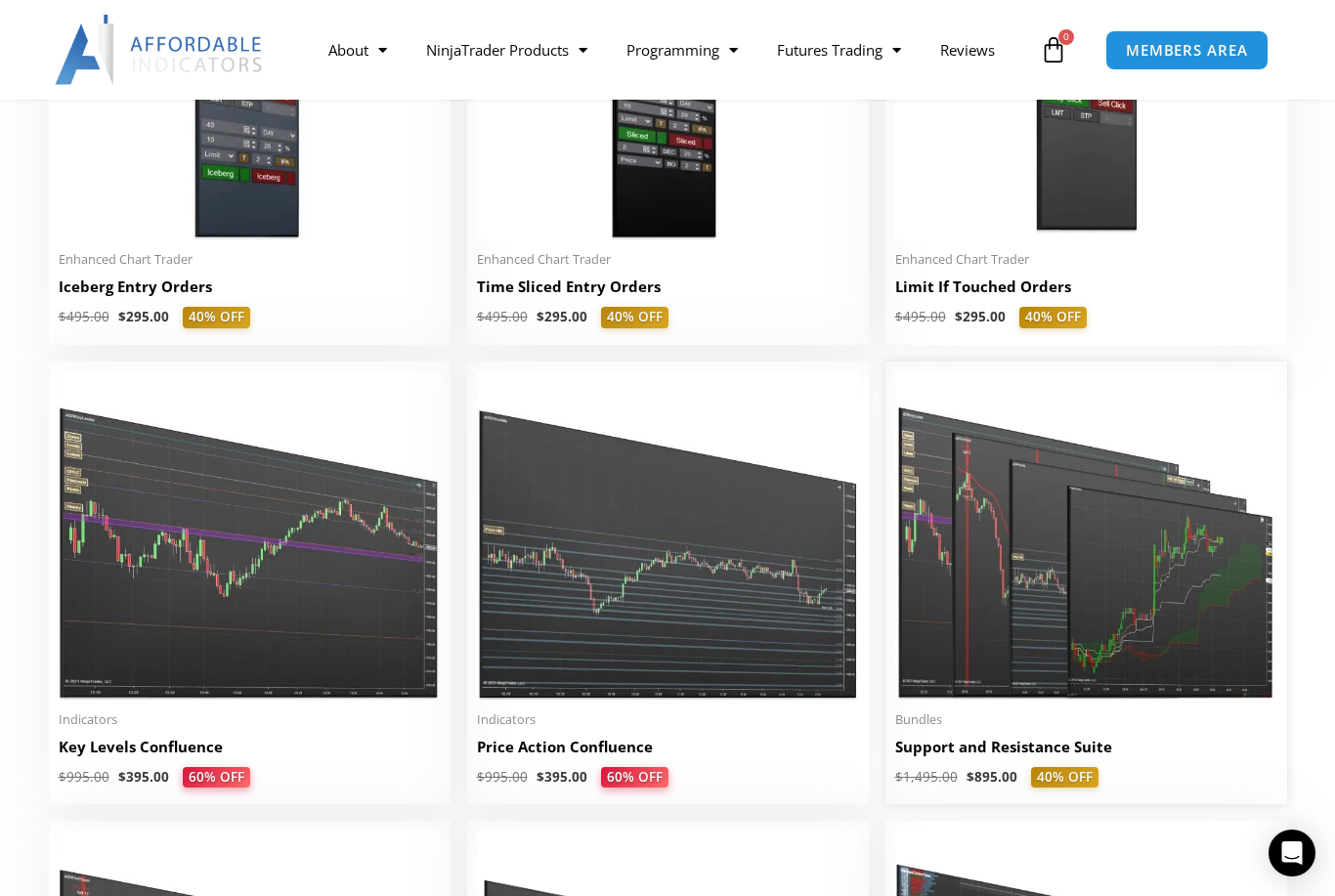
click at [1022, 649] on img at bounding box center [1086, 535] width 382 height 329
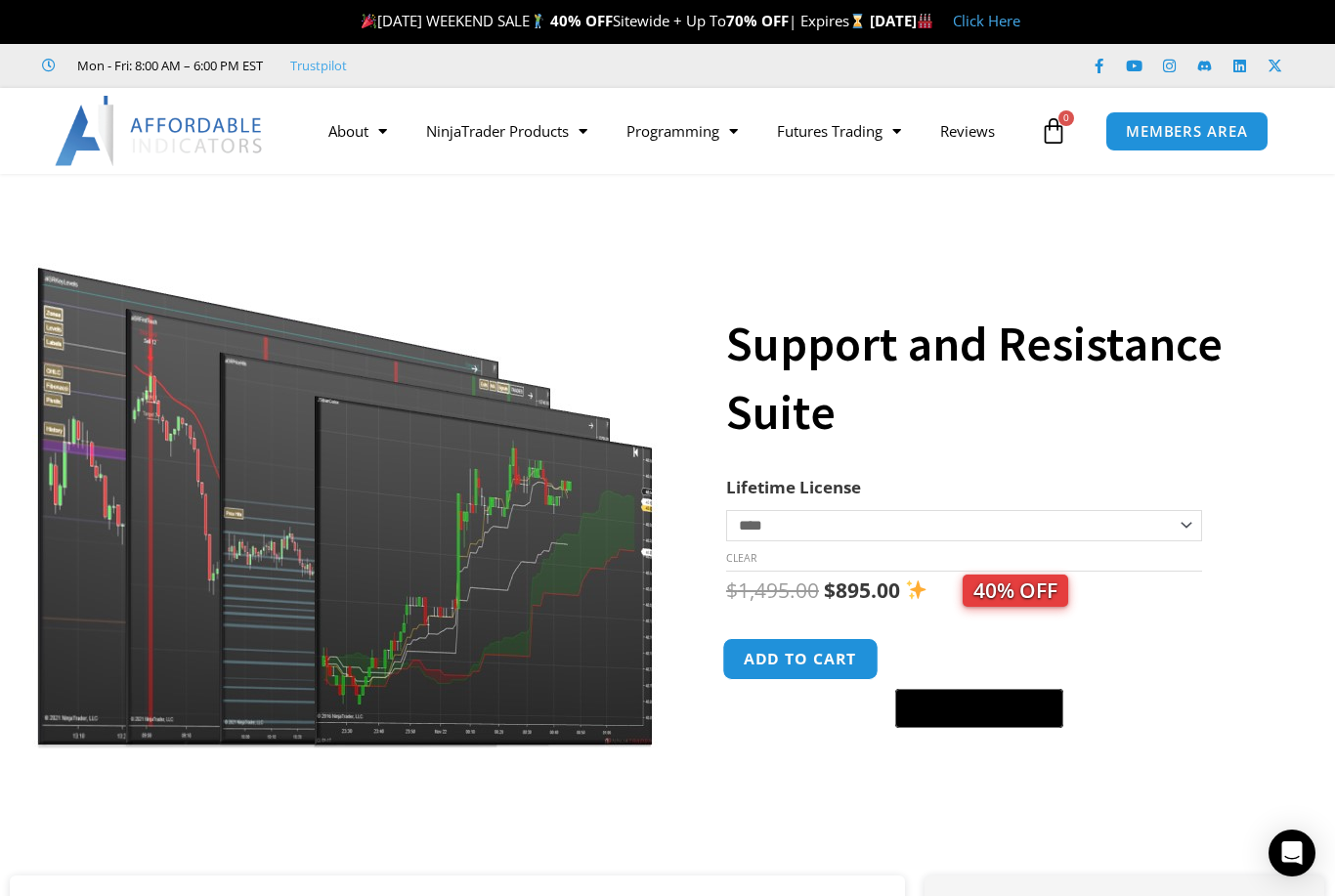
click at [797, 660] on button "Add to cart" at bounding box center [800, 659] width 156 height 42
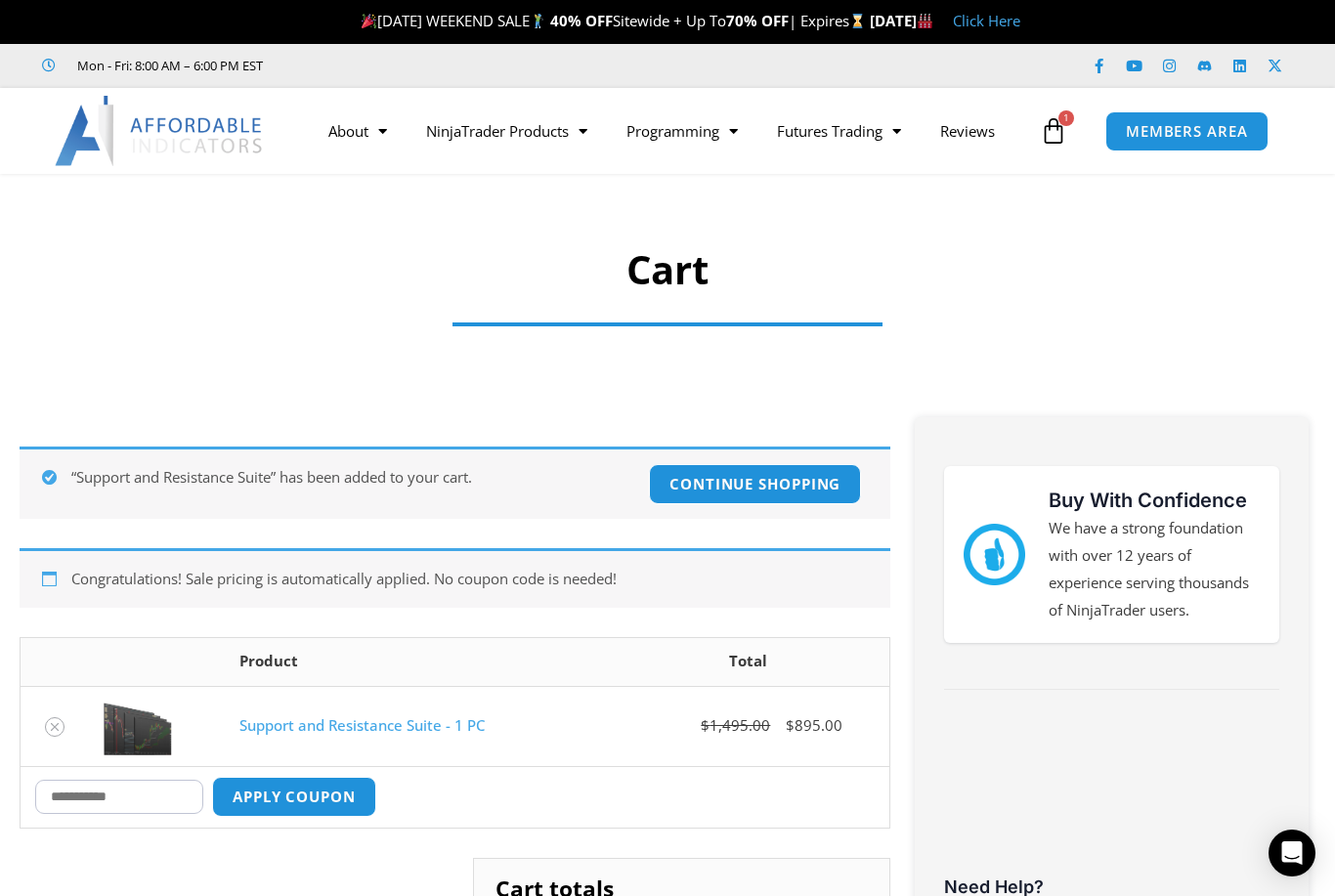
click at [82, 791] on input "Coupon:" at bounding box center [119, 796] width 168 height 34
type input "*"
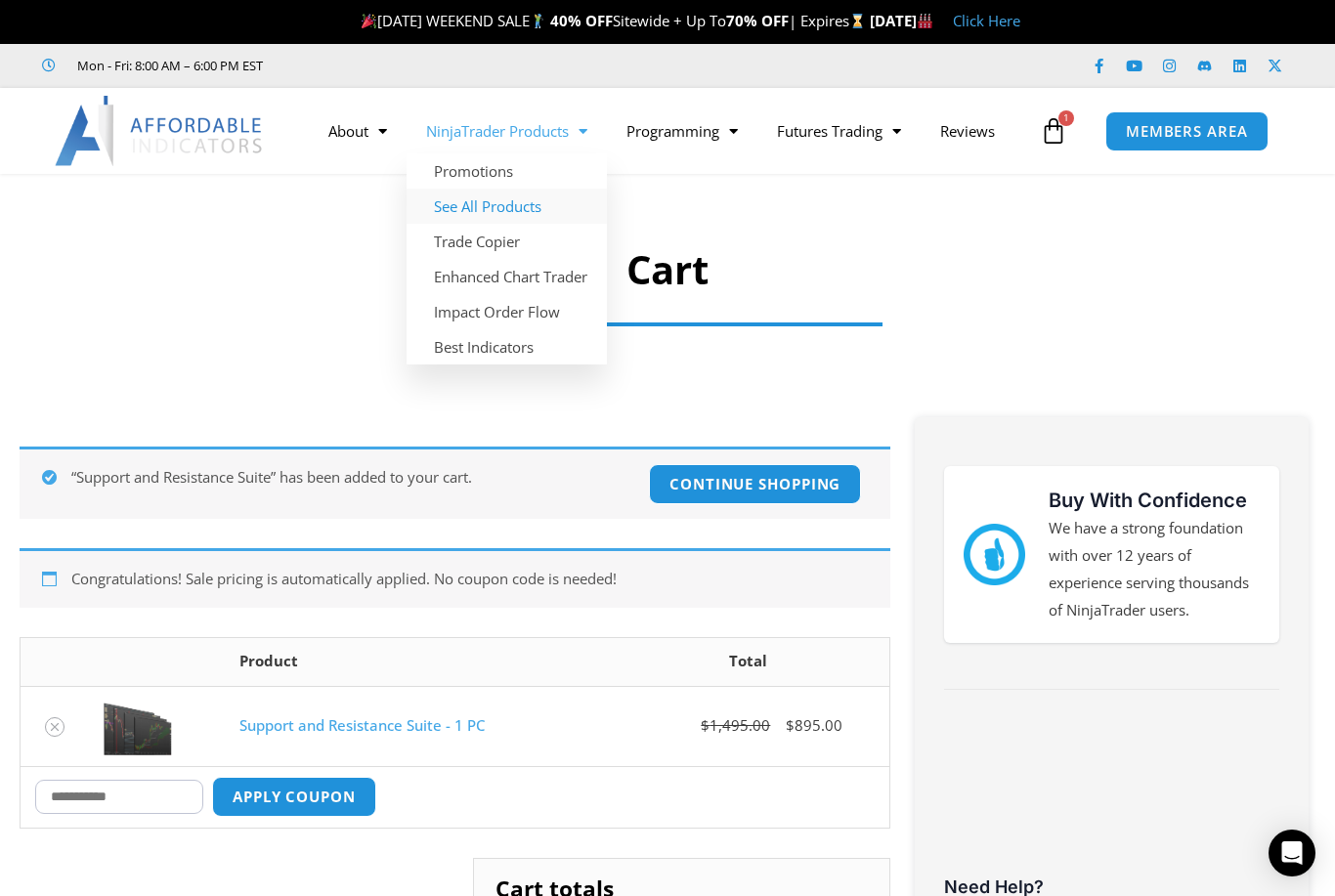
click at [507, 211] on link "See All Products" at bounding box center [507, 206] width 200 height 35
click at [485, 202] on link "See All Products" at bounding box center [507, 206] width 200 height 35
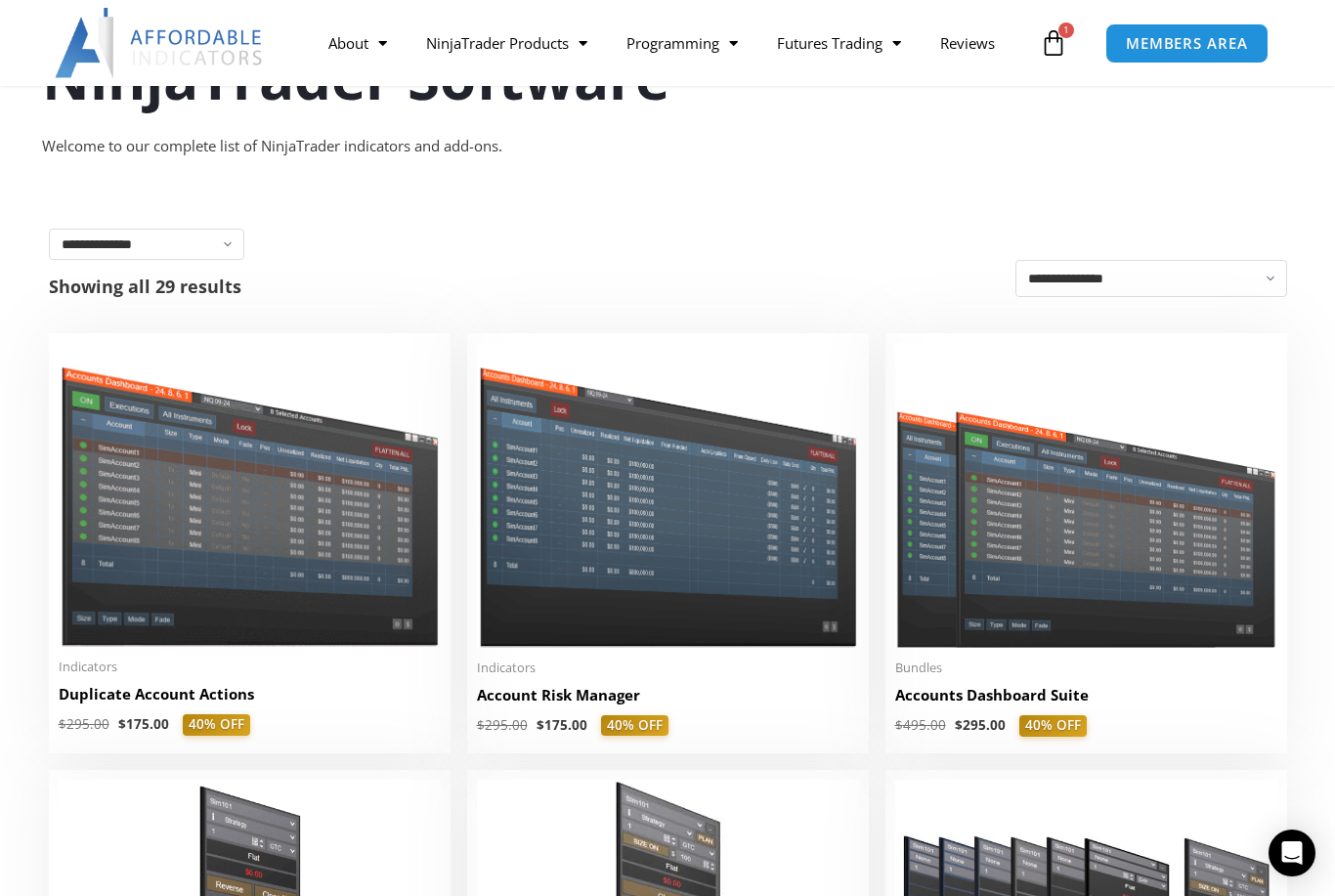
scroll to position [222, 0]
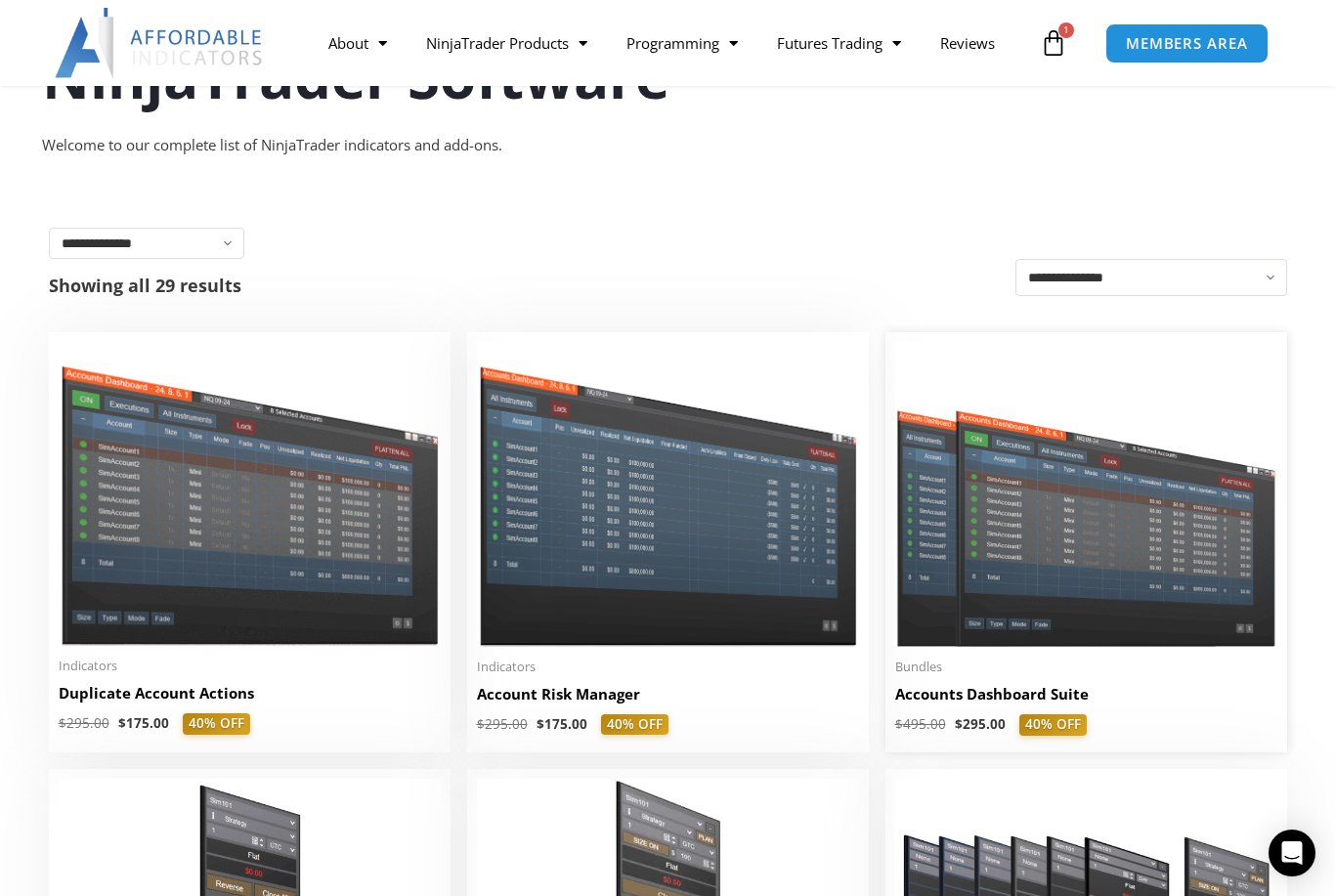
click at [995, 696] on h2 "Accounts Dashboard Suite" at bounding box center [1086, 694] width 382 height 21
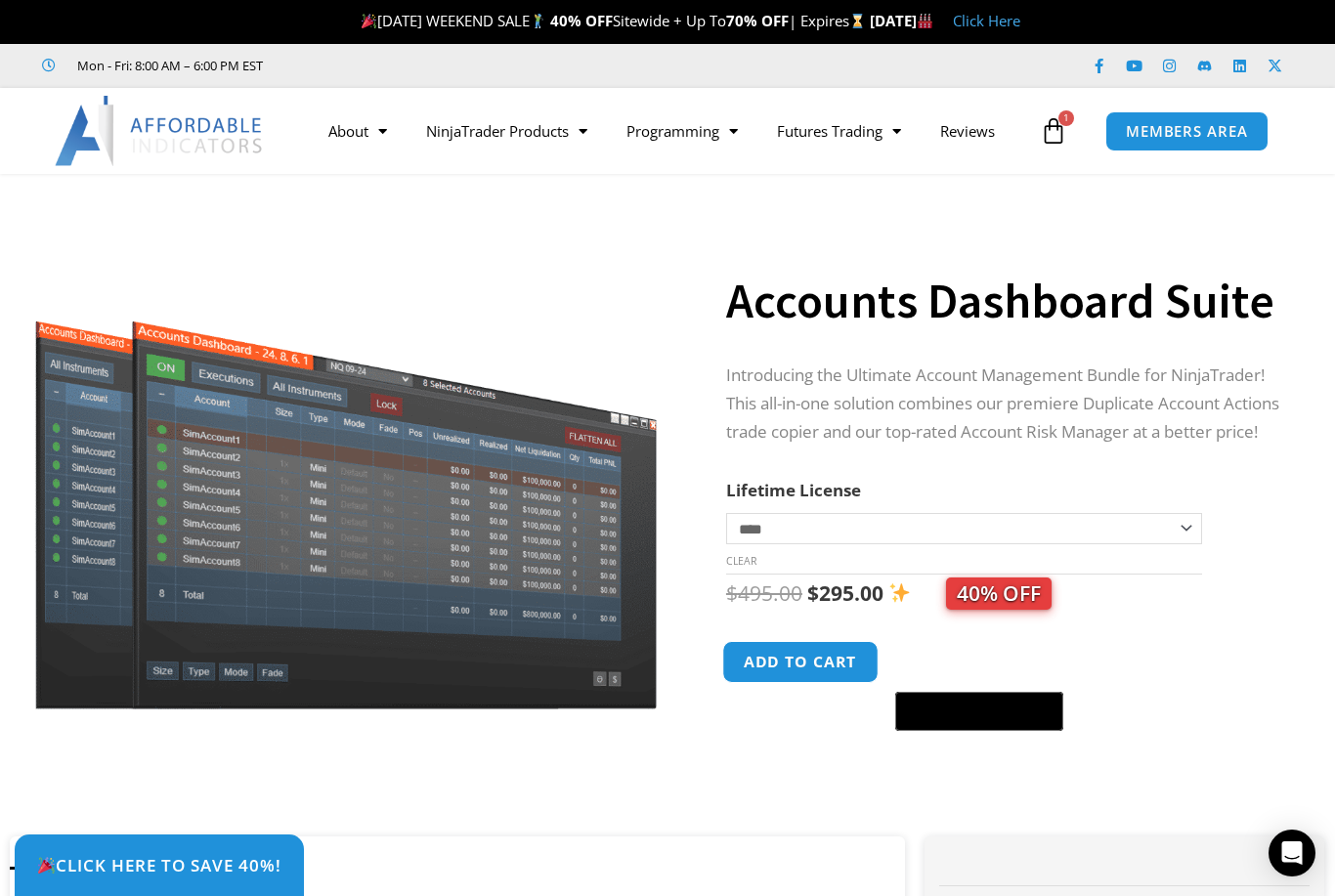
click at [774, 675] on button "Add to cart" at bounding box center [800, 661] width 156 height 42
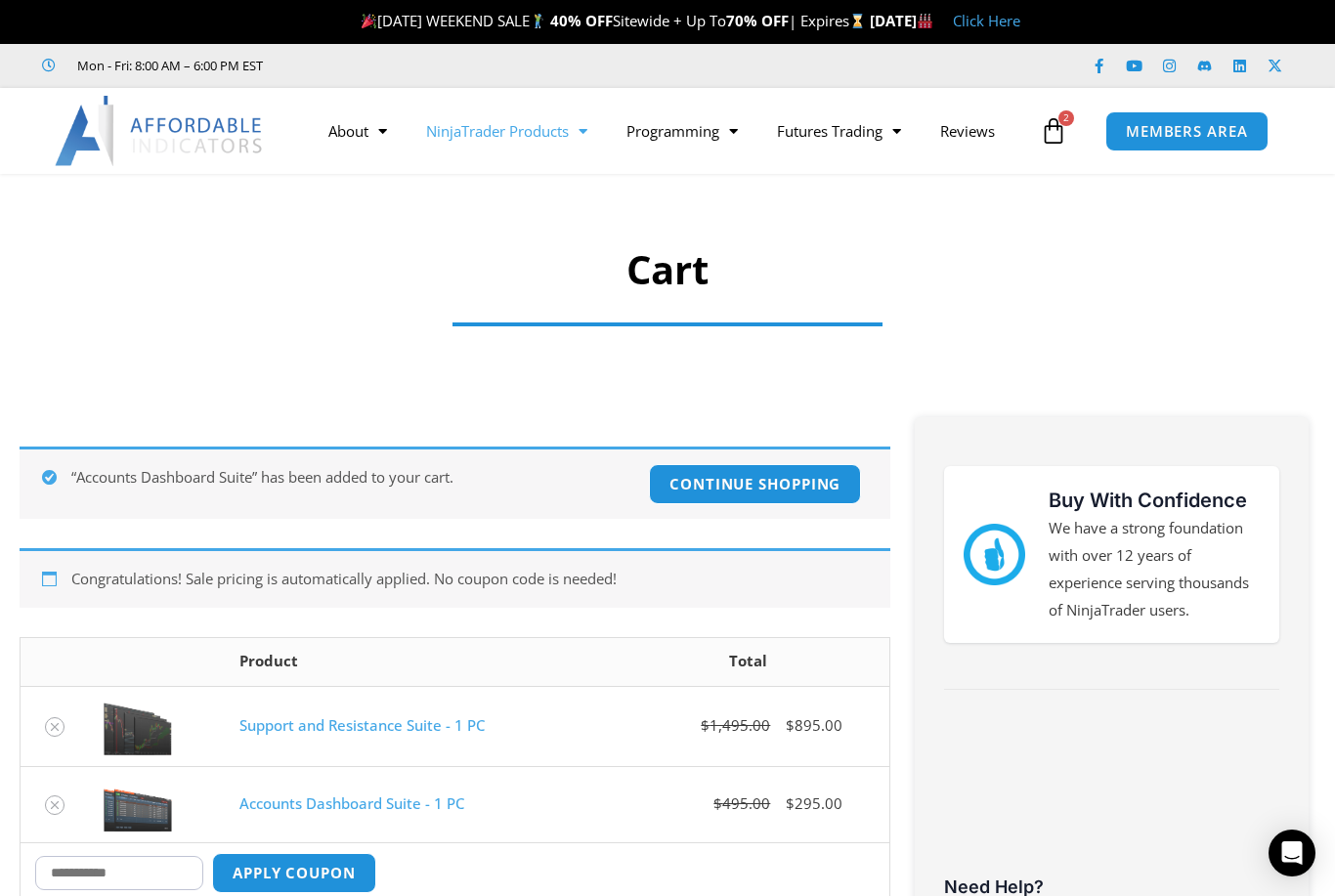
click at [513, 122] on link "NinjaTrader Products" at bounding box center [507, 132] width 200 height 45
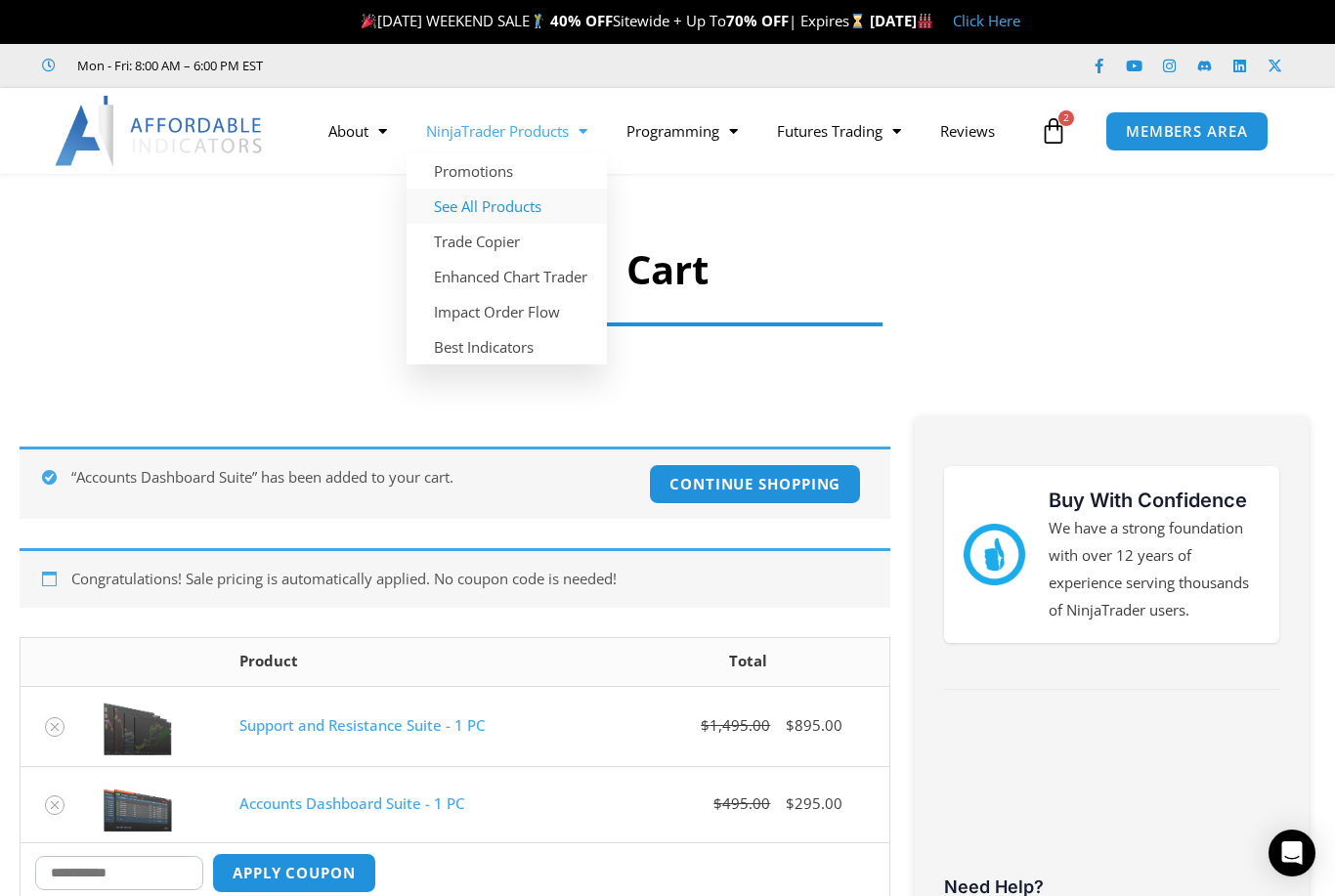
click at [530, 205] on link "See All Products" at bounding box center [507, 206] width 200 height 35
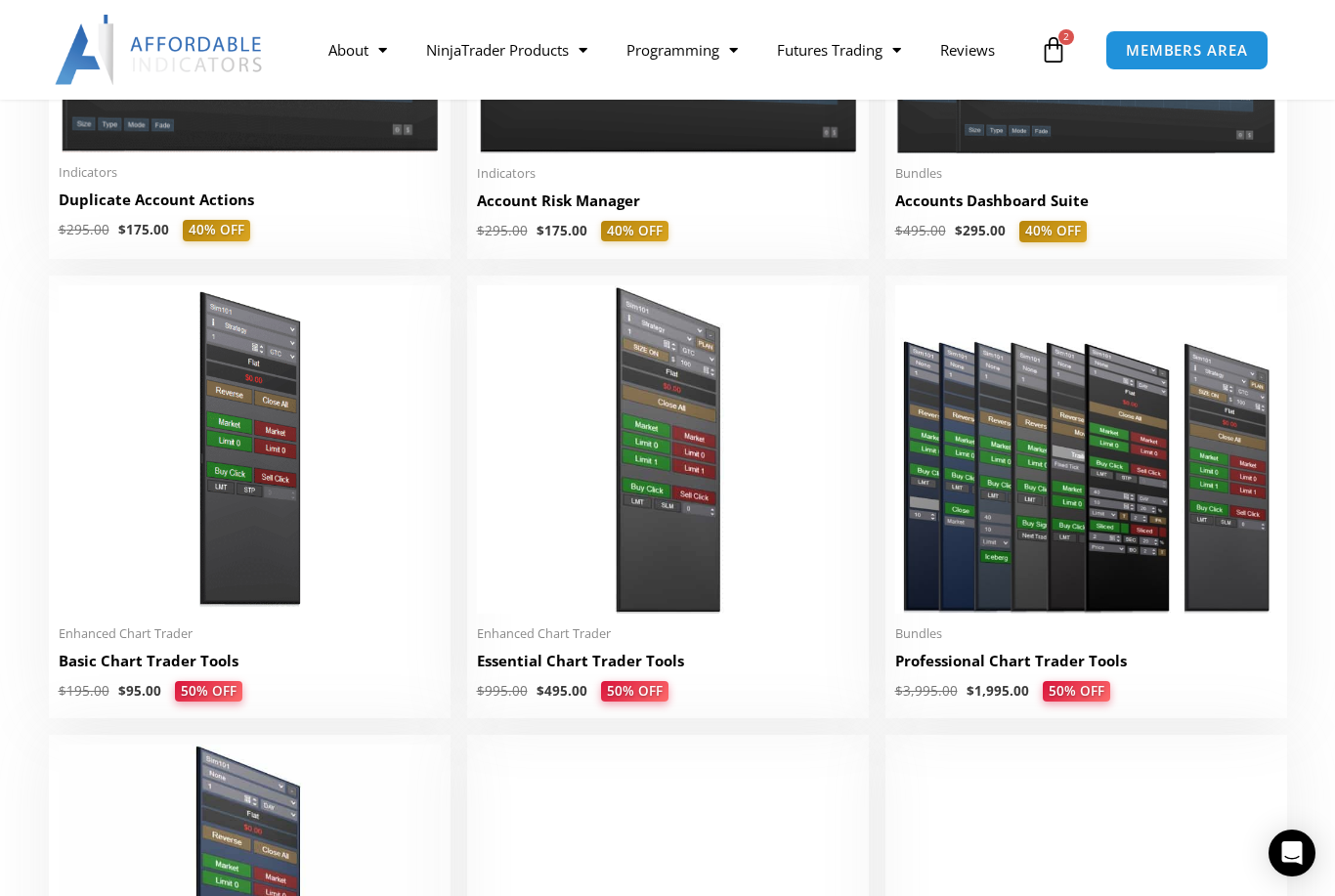
scroll to position [727, 0]
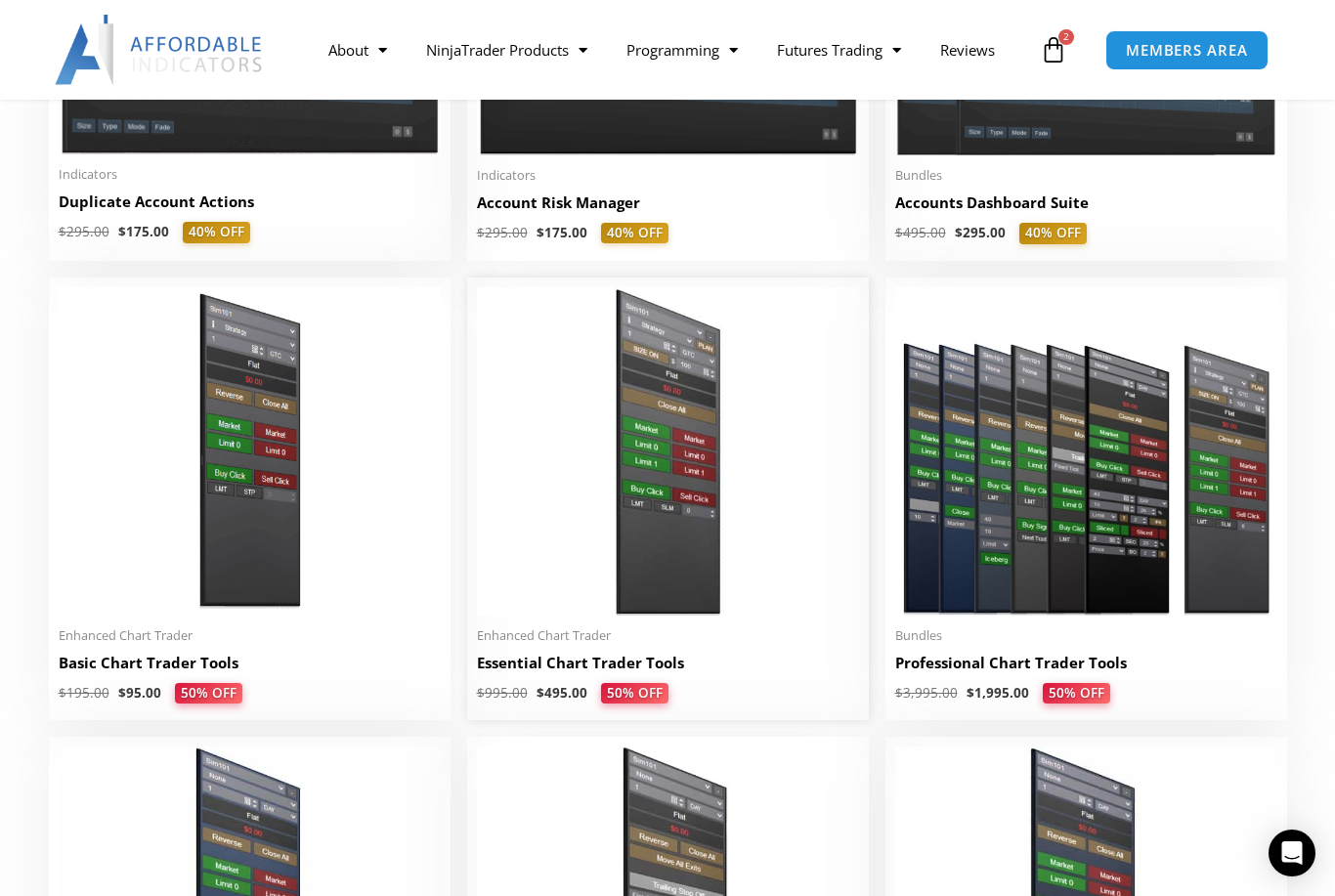
click at [656, 514] on img at bounding box center [668, 451] width 382 height 329
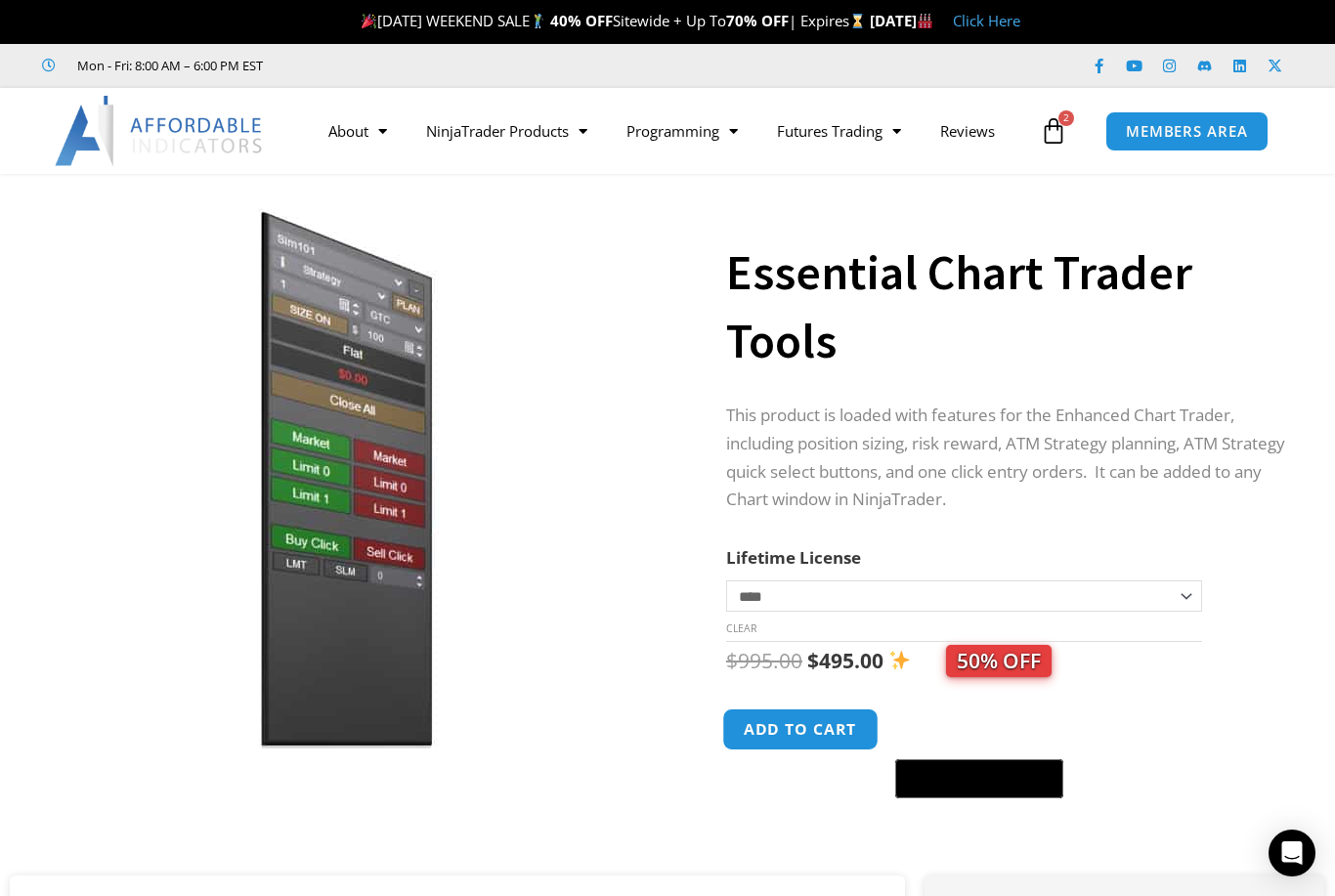
click at [806, 721] on button "Add to cart" at bounding box center [800, 729] width 156 height 42
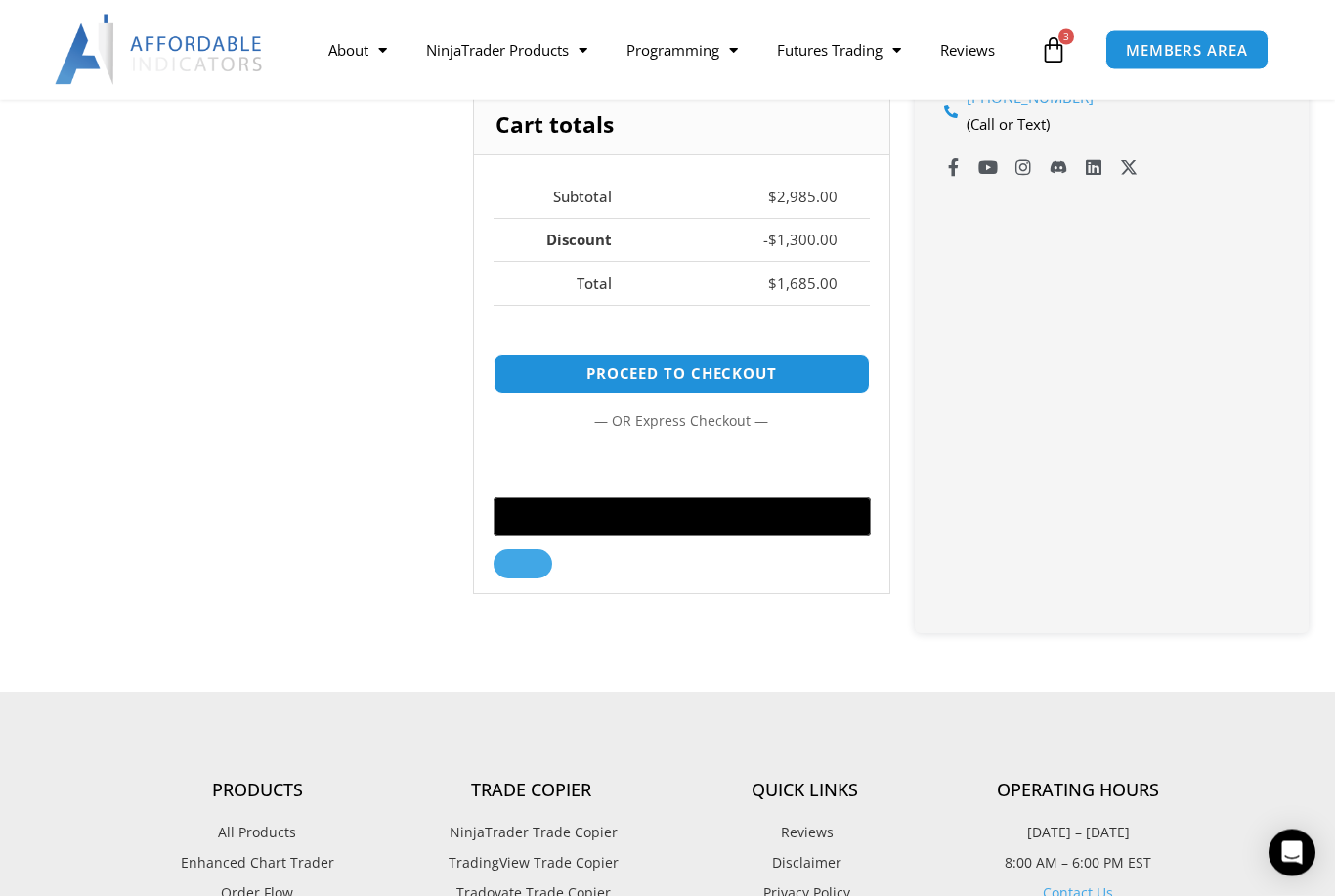
scroll to position [927, 0]
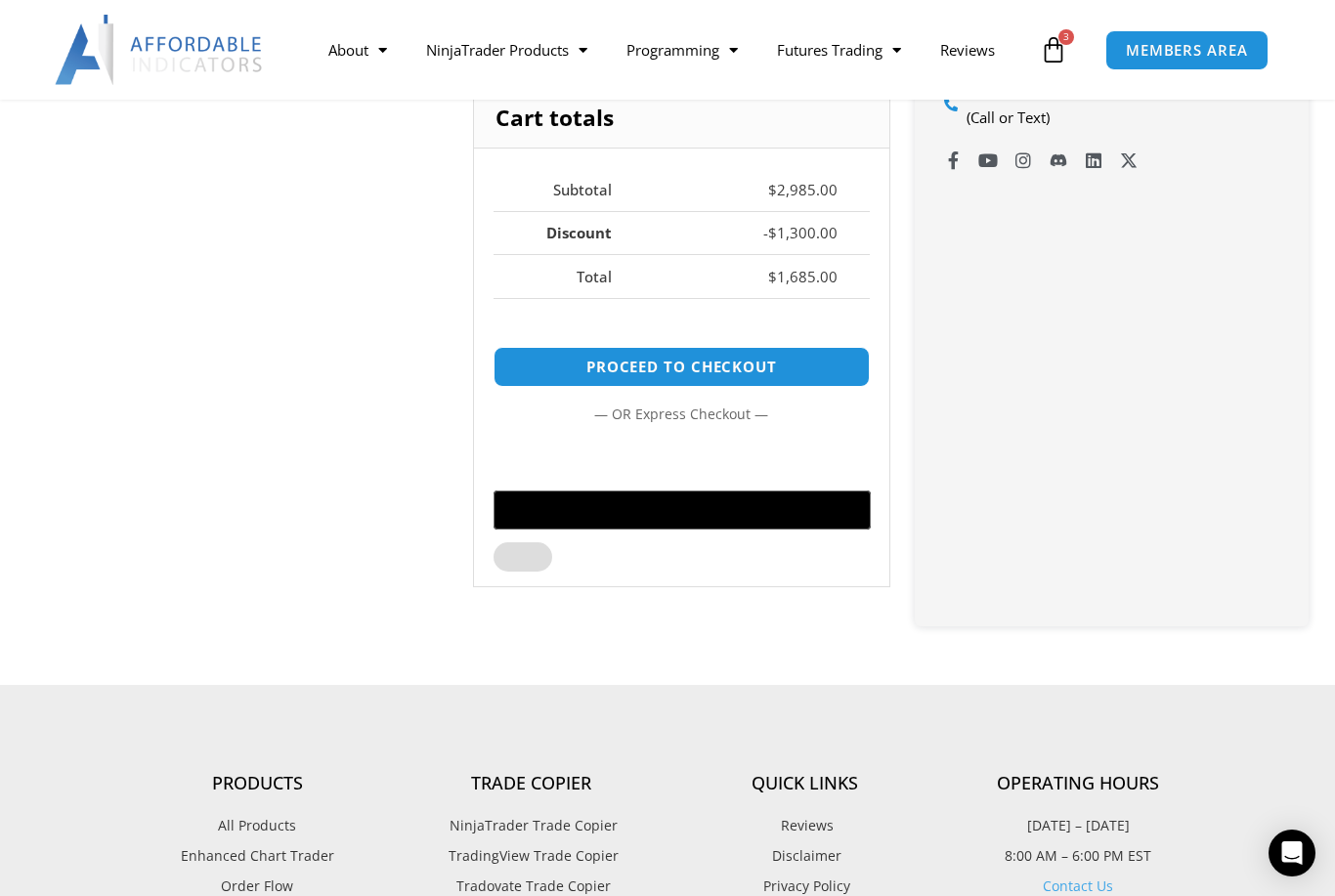
click at [552, 547] on button at bounding box center [523, 557] width 59 height 29
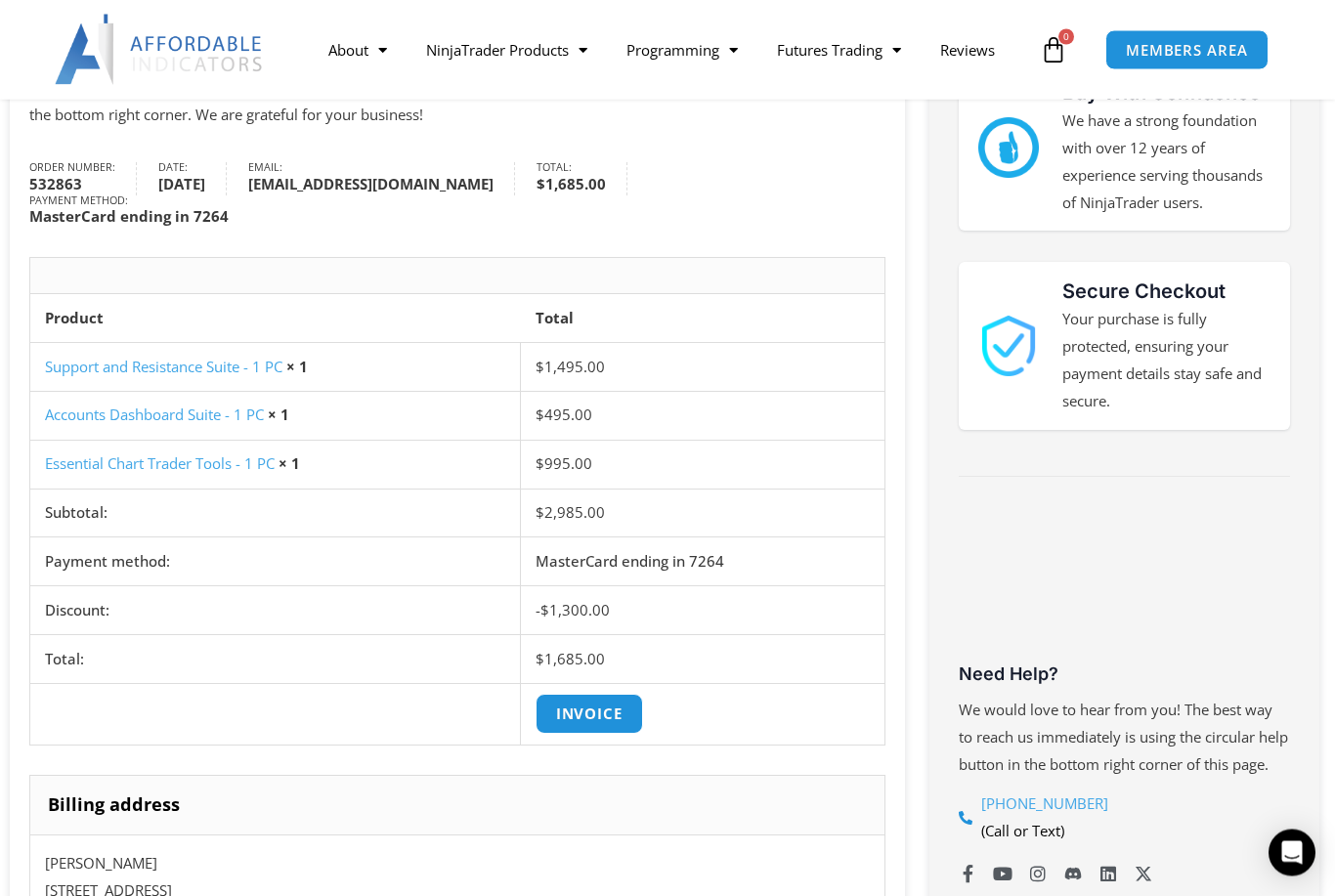
scroll to position [373, 0]
click at [563, 707] on link "Invoice" at bounding box center [589, 713] width 113 height 42
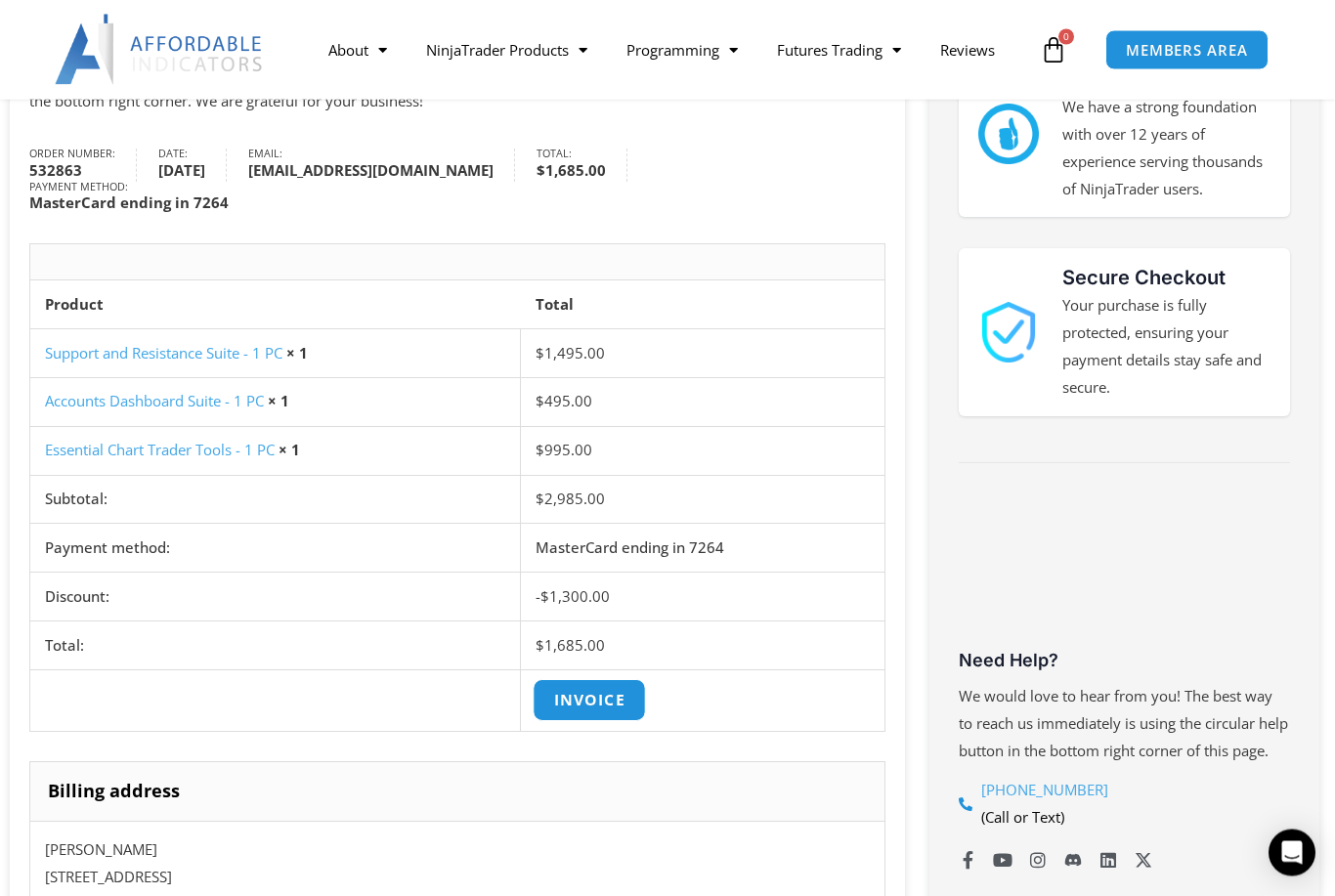
scroll to position [400, 0]
